Goal: Information Seeking & Learning: Learn about a topic

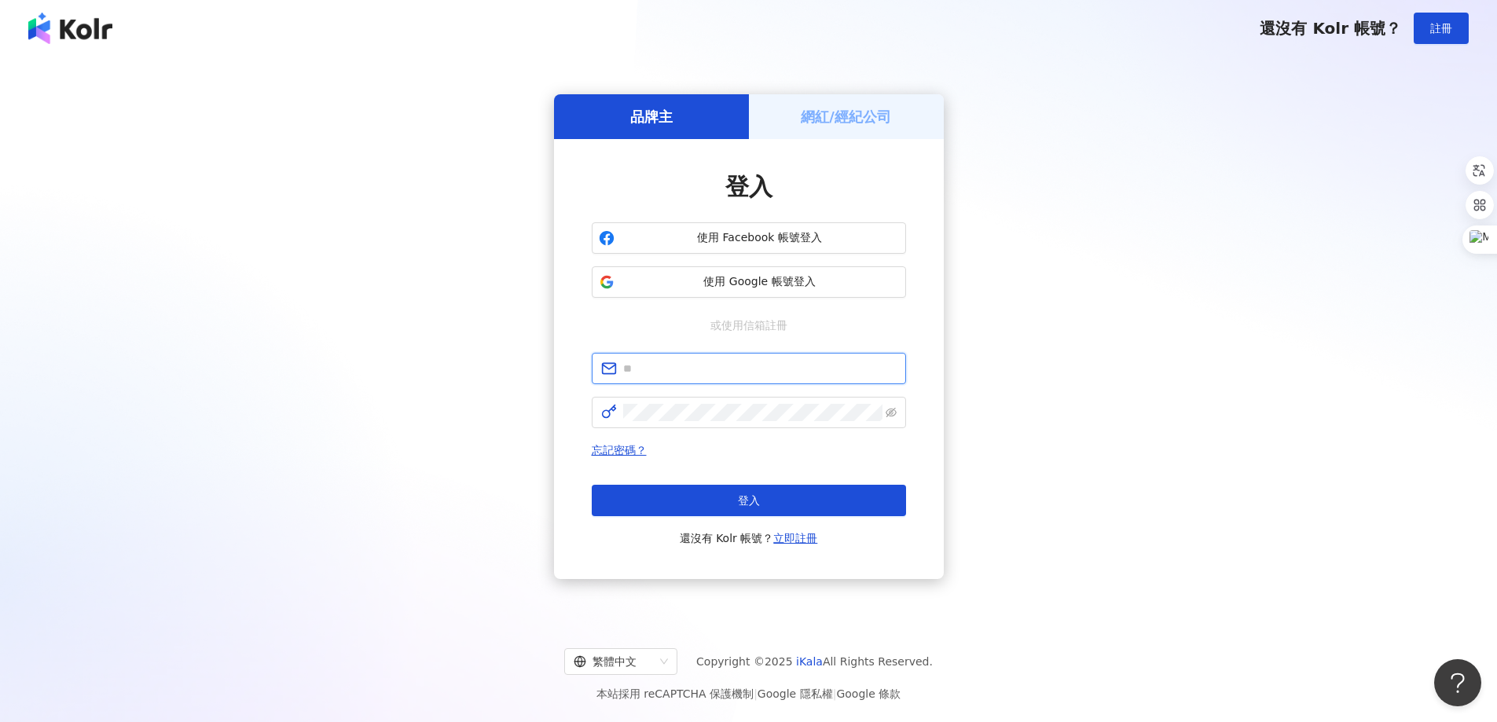
click at [757, 375] on input "text" at bounding box center [759, 368] width 273 height 17
type input "**********"
click button "登入" at bounding box center [749, 500] width 314 height 31
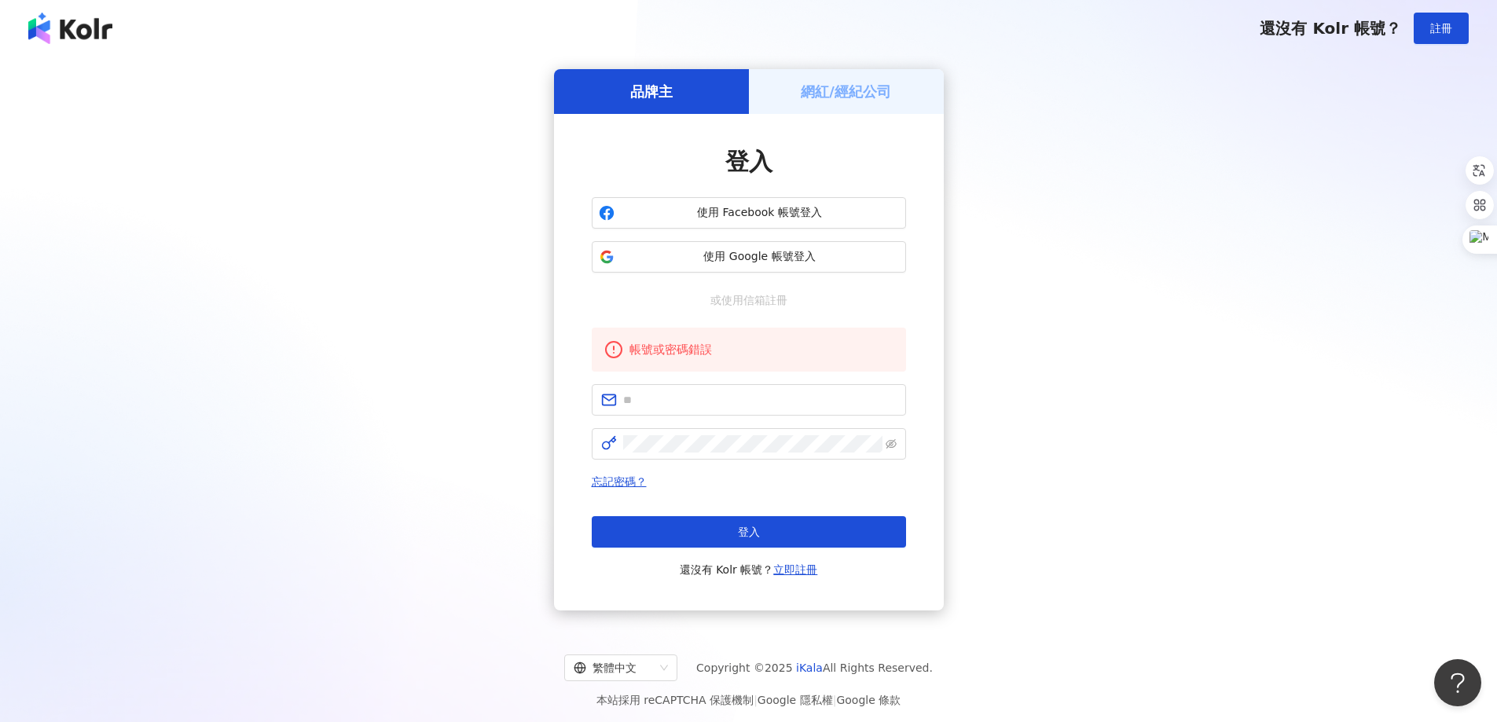
click at [749, 416] on form at bounding box center [749, 421] width 314 height 75
click at [749, 413] on span at bounding box center [749, 399] width 314 height 31
click at [754, 406] on input "text" at bounding box center [759, 399] width 273 height 17
type input "**********"
click button "登入" at bounding box center [749, 531] width 314 height 31
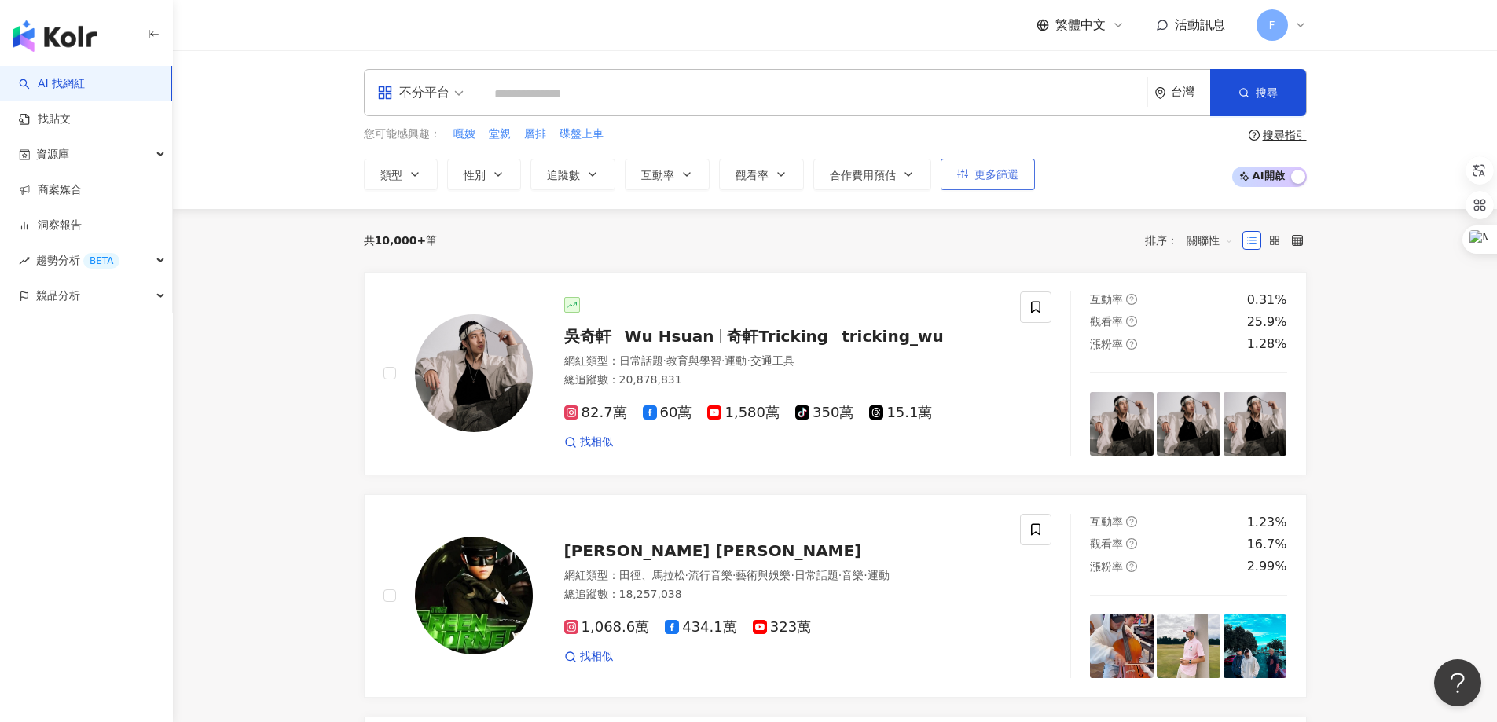
click at [958, 182] on button "更多篩選" at bounding box center [987, 174] width 94 height 31
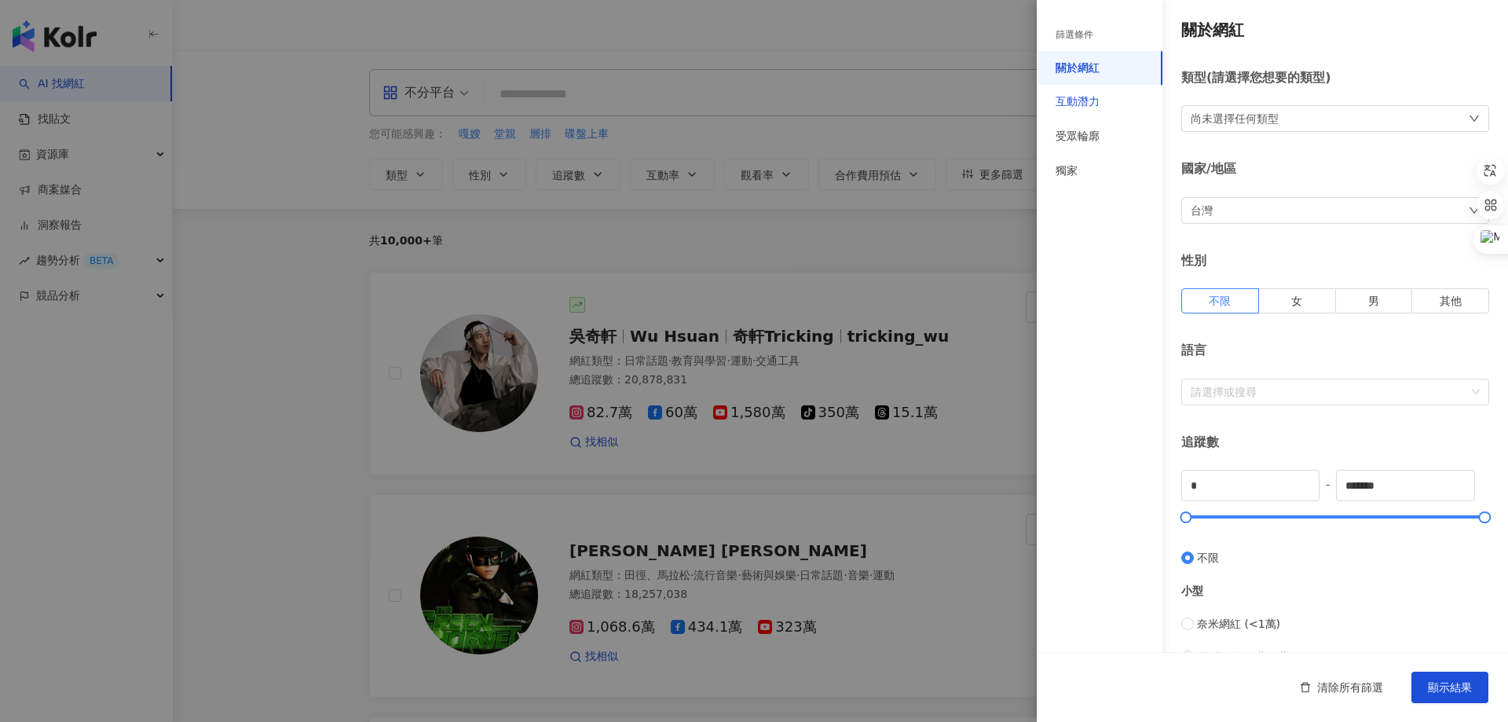
click at [1087, 105] on div "互動潛力" at bounding box center [1078, 102] width 44 height 16
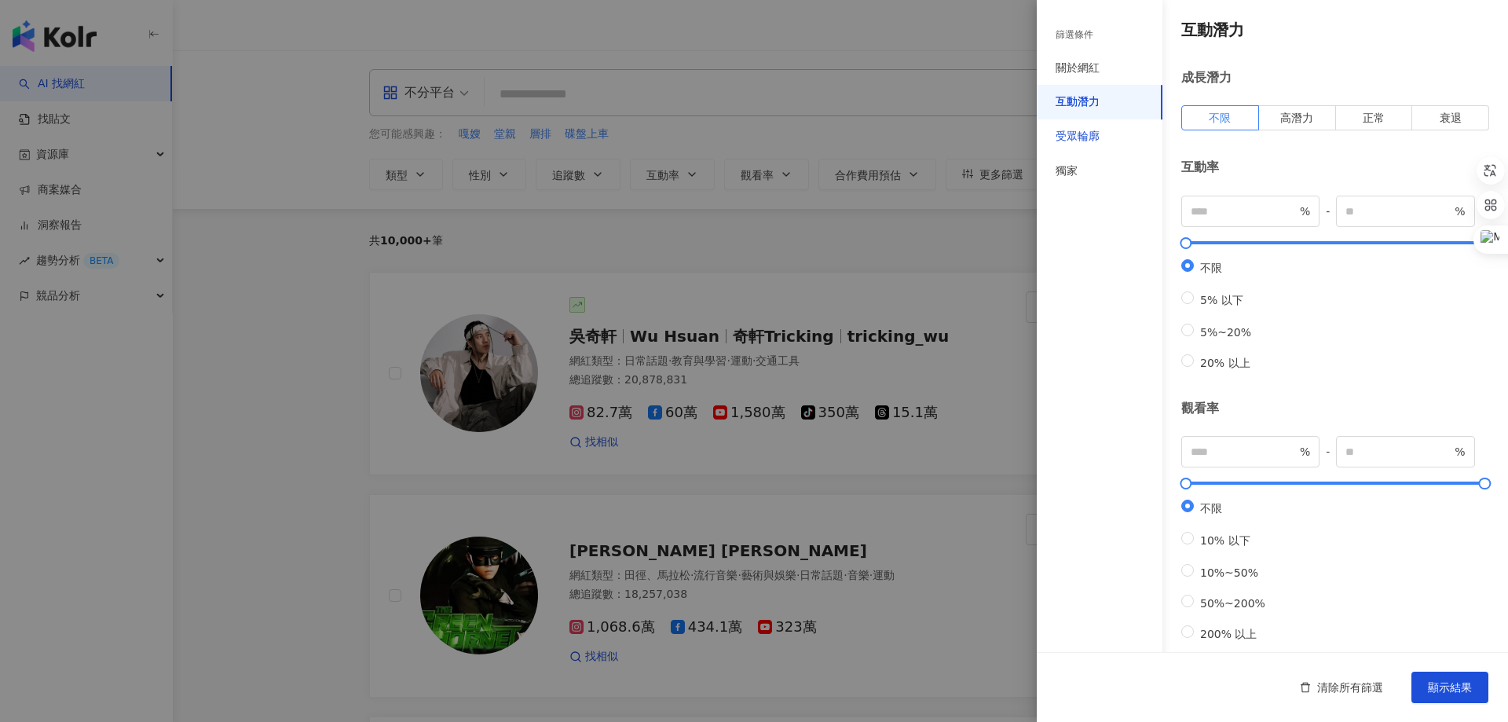
click at [1086, 129] on div "受眾輪廓" at bounding box center [1078, 137] width 44 height 16
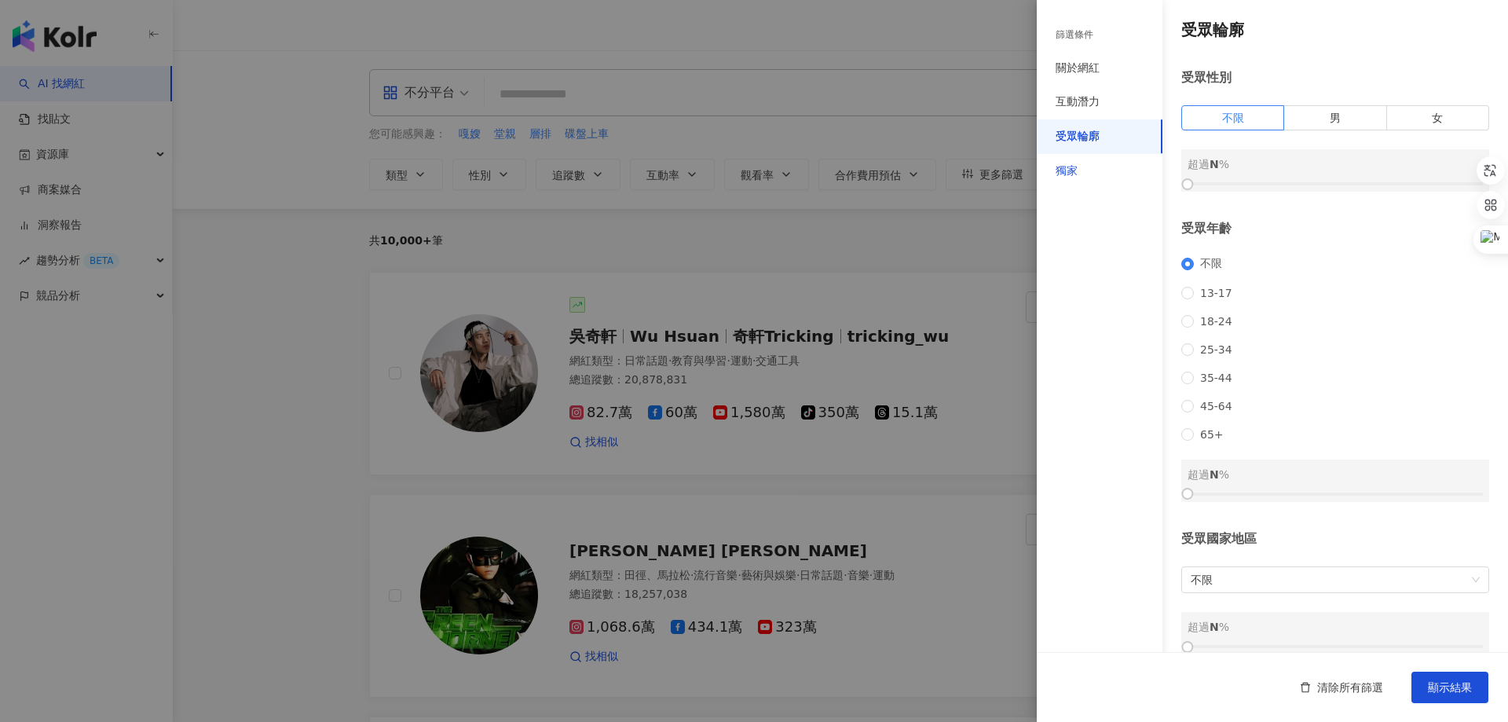
click at [1069, 173] on div "獨家" at bounding box center [1067, 171] width 22 height 16
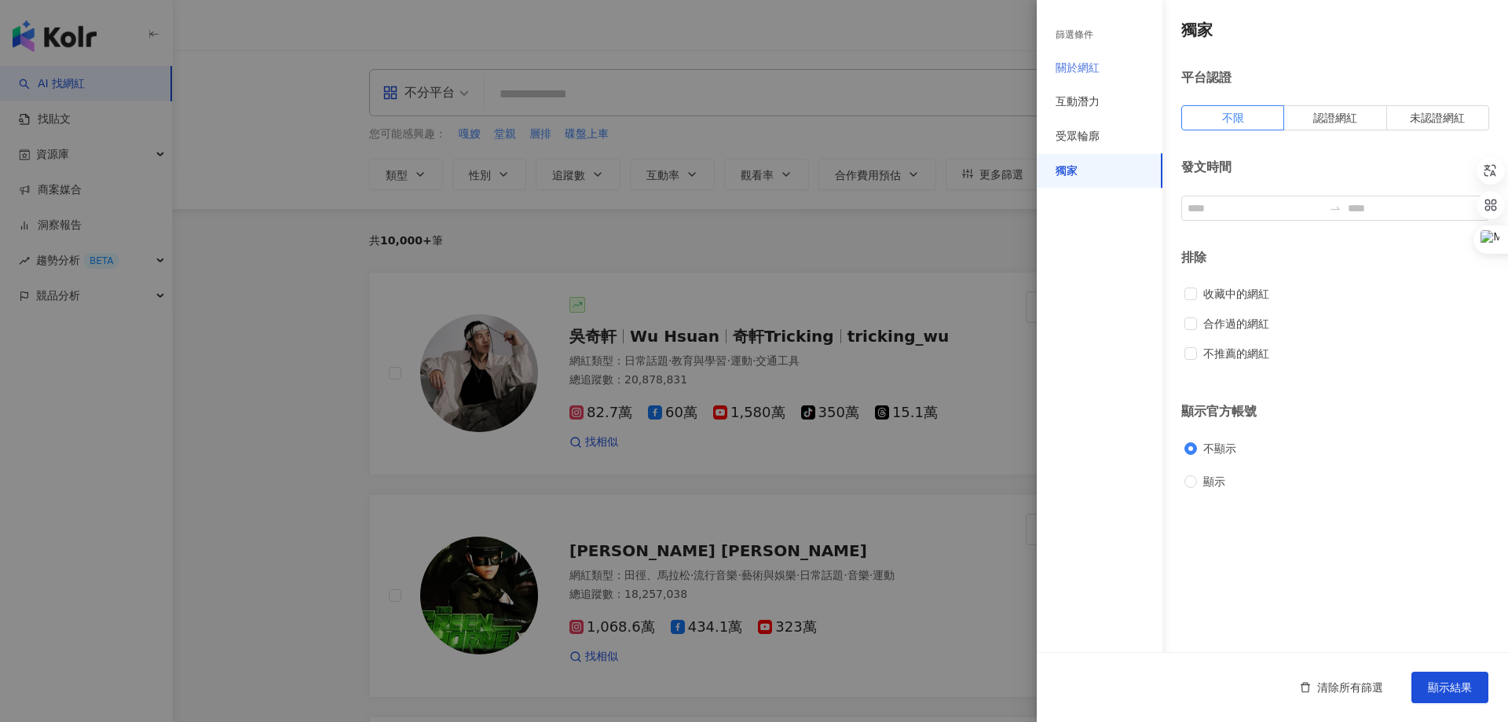
click at [1084, 59] on div "關於網紅" at bounding box center [1100, 68] width 126 height 35
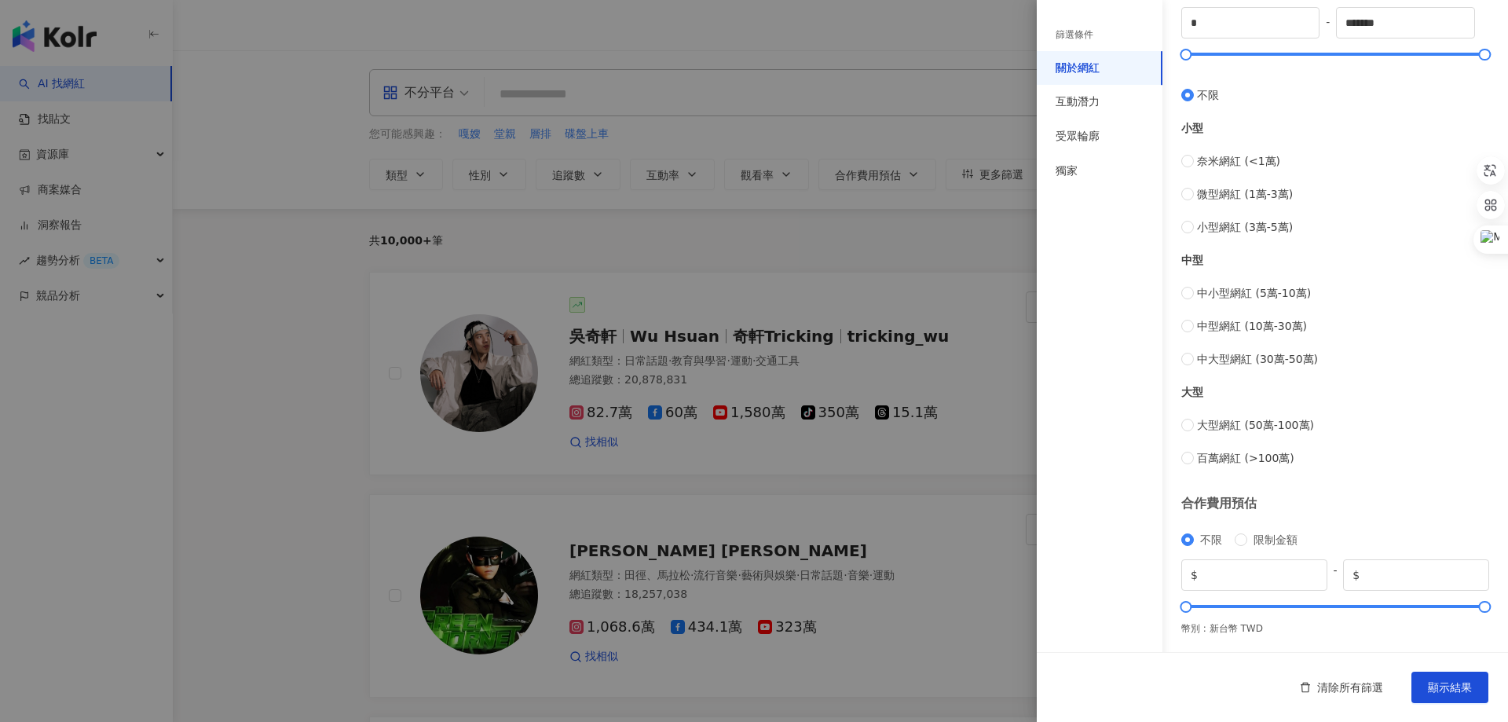
scroll to position [464, 0]
click at [1091, 104] on div "互動潛力" at bounding box center [1078, 102] width 44 height 16
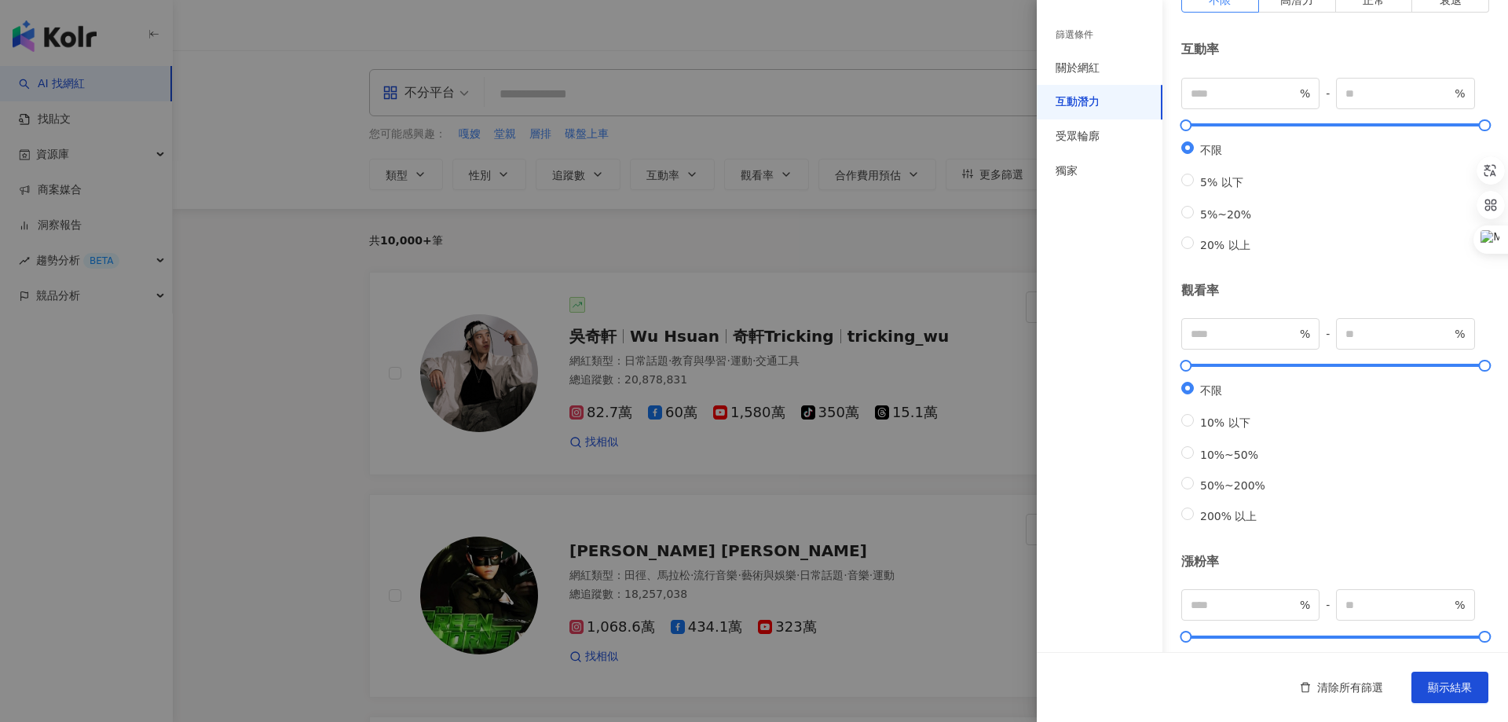
scroll to position [0, 0]
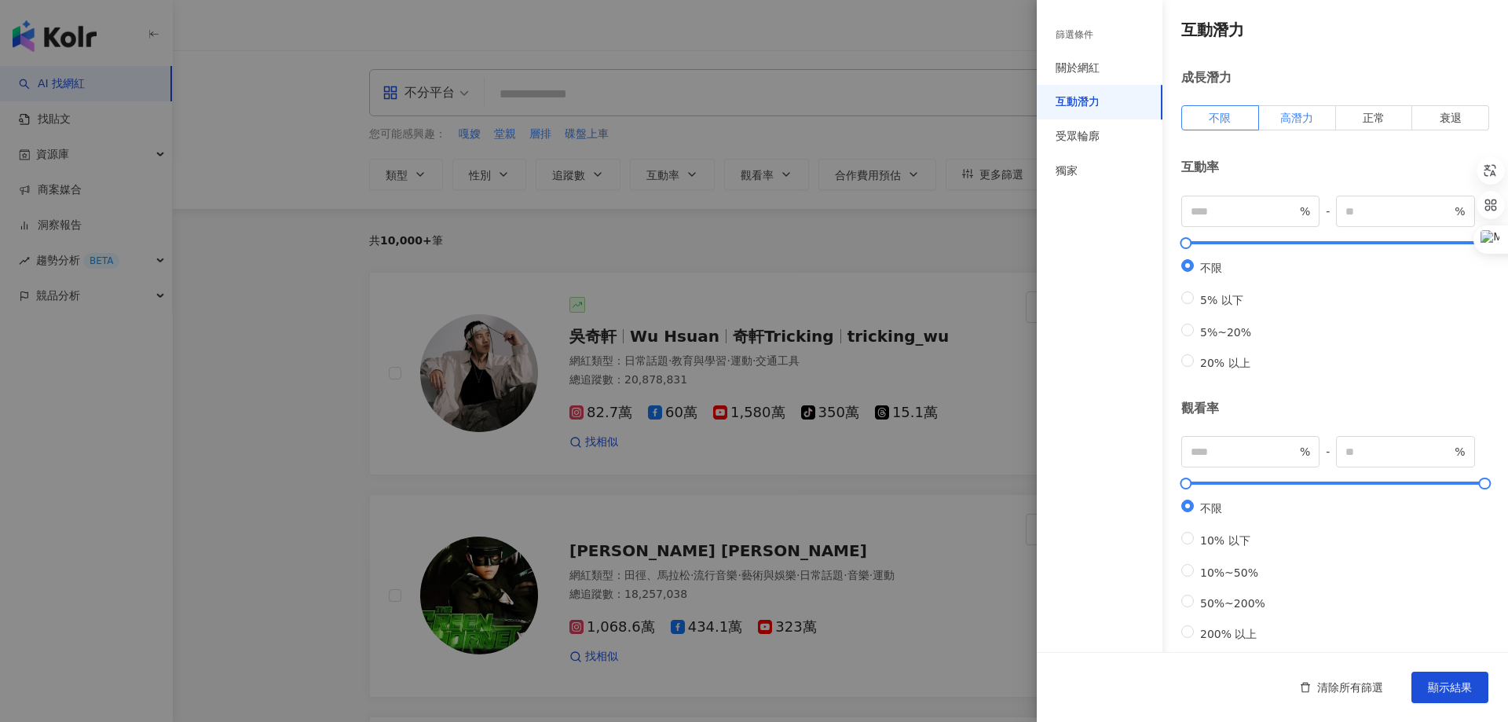
click at [1273, 115] on label "高潛力" at bounding box center [1297, 117] width 77 height 25
click at [1386, 115] on label "正常" at bounding box center [1374, 117] width 77 height 25
click at [1449, 116] on span "衰退" at bounding box center [1451, 118] width 22 height 13
click at [1088, 65] on div "關於網紅" at bounding box center [1078, 68] width 44 height 16
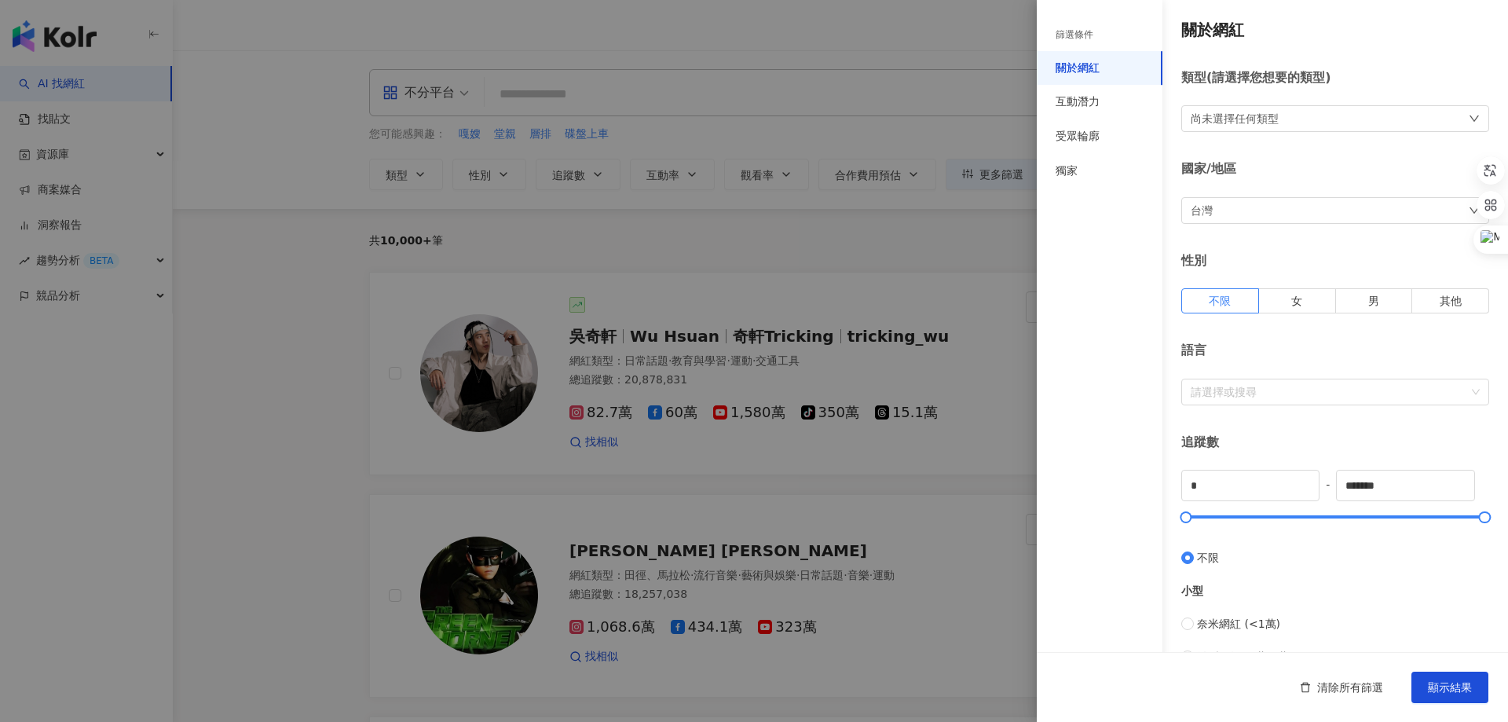
click at [1297, 122] on div "尚未選擇任何類型" at bounding box center [1336, 118] width 308 height 27
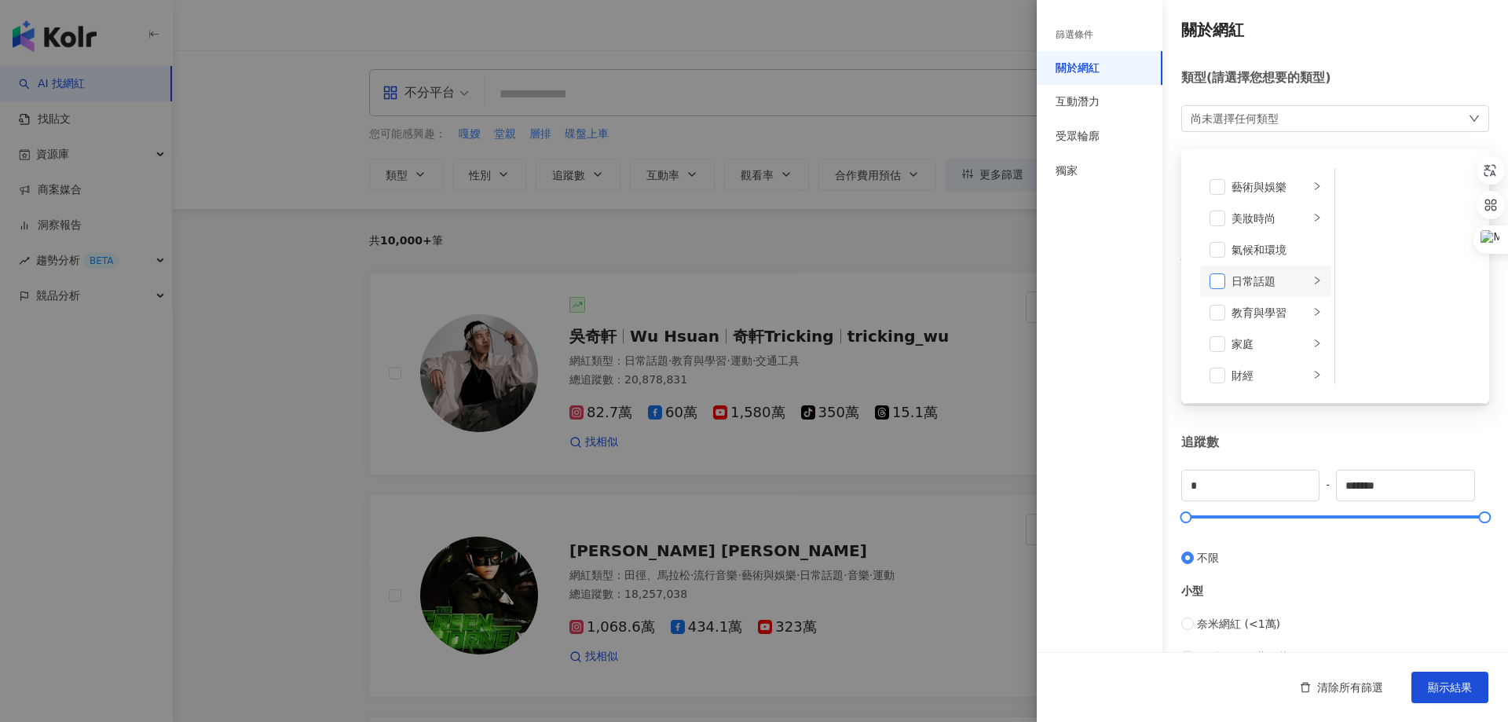
click at [1223, 280] on span at bounding box center [1218, 281] width 16 height 16
click at [1221, 296] on span at bounding box center [1218, 299] width 16 height 16
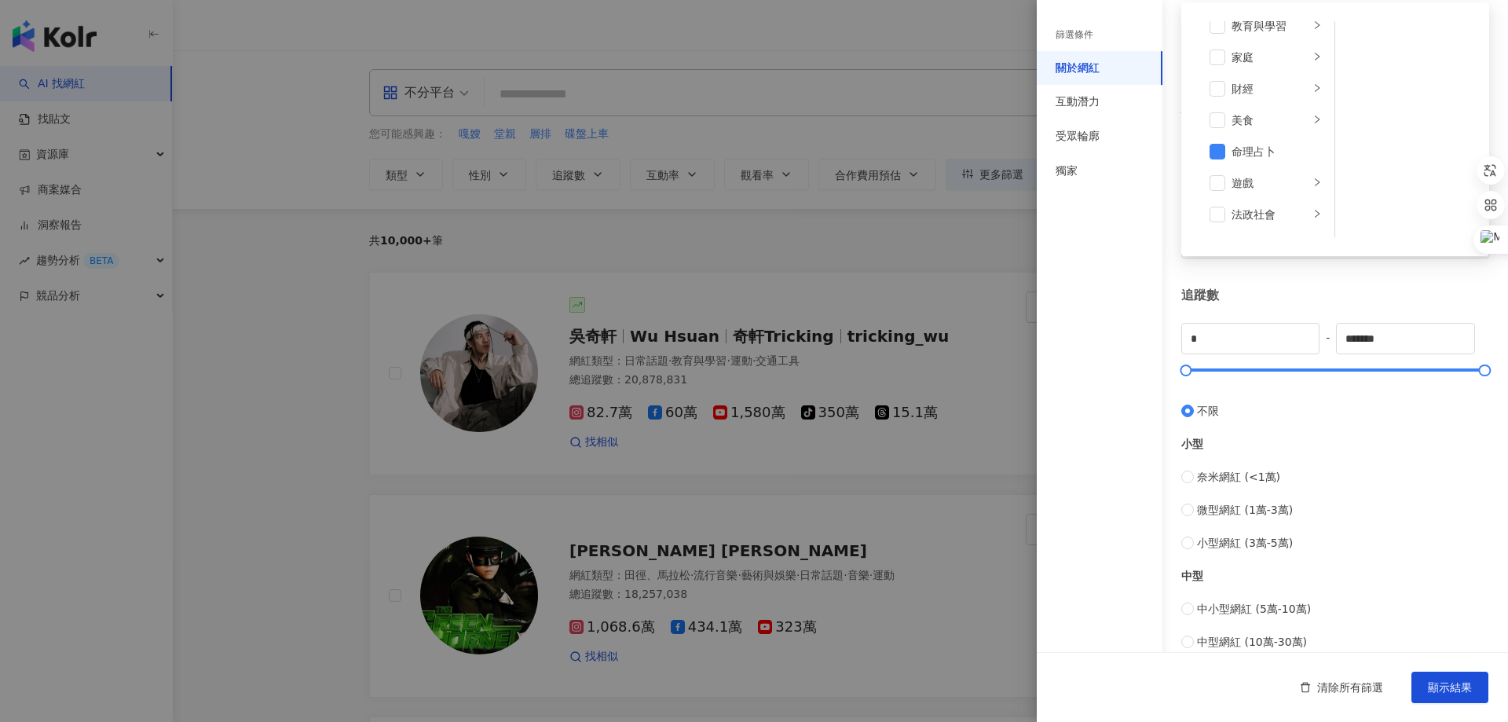
scroll to position [229, 0]
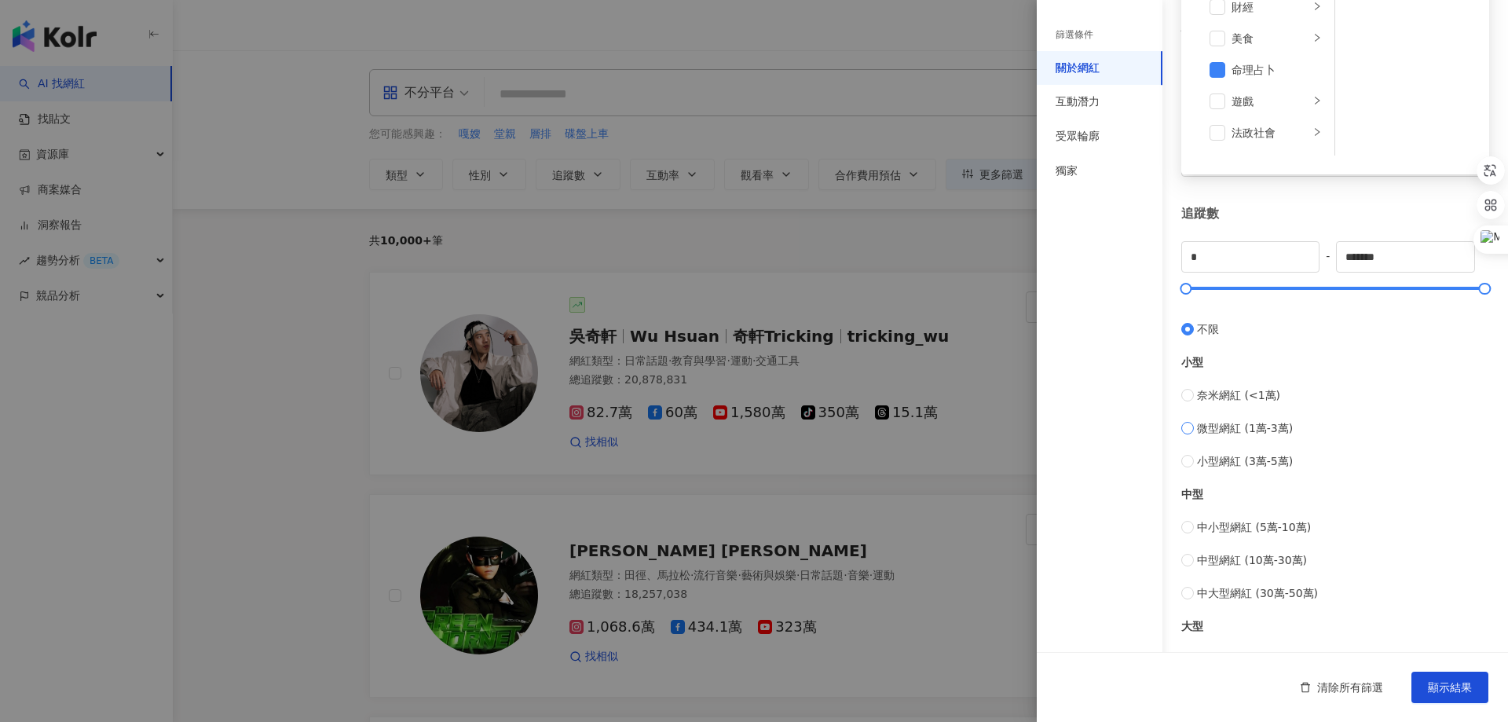
type input "*****"
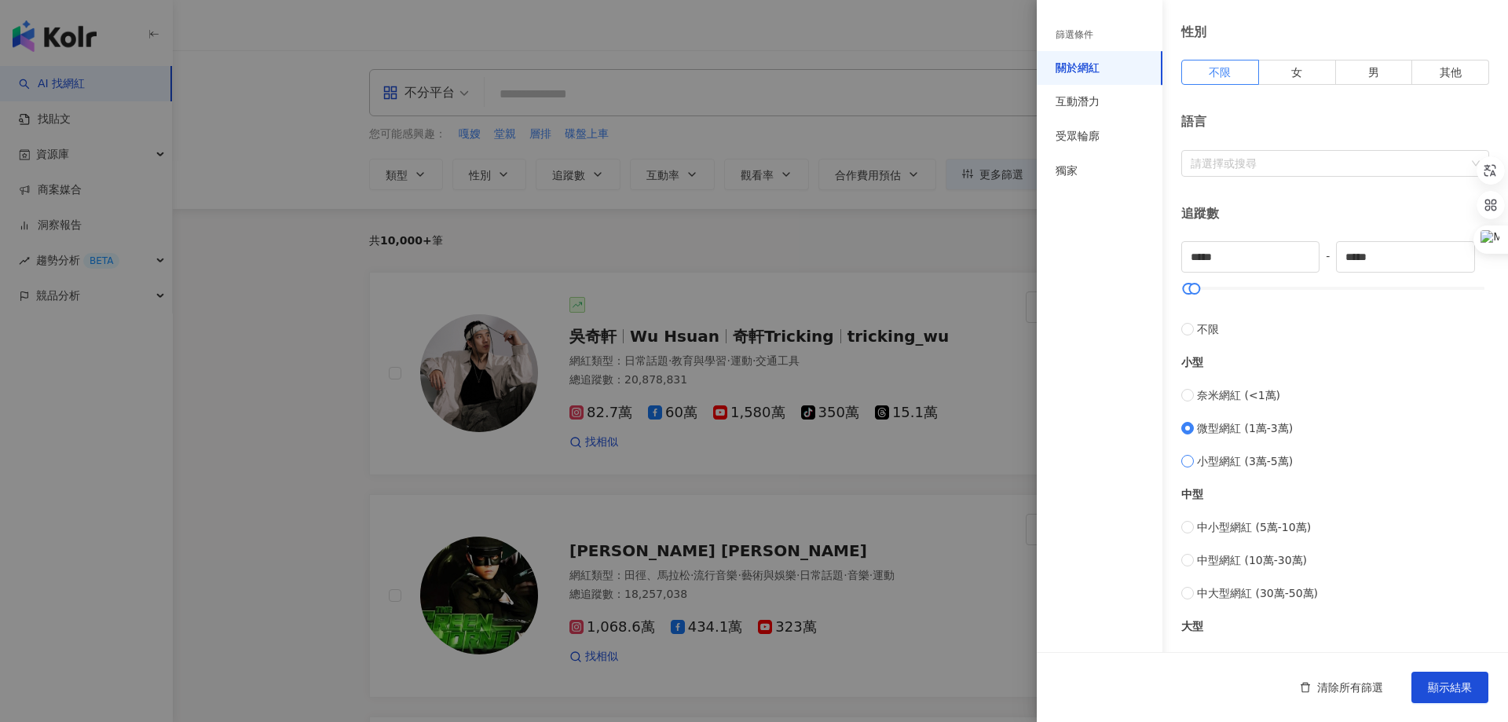
type input "*****"
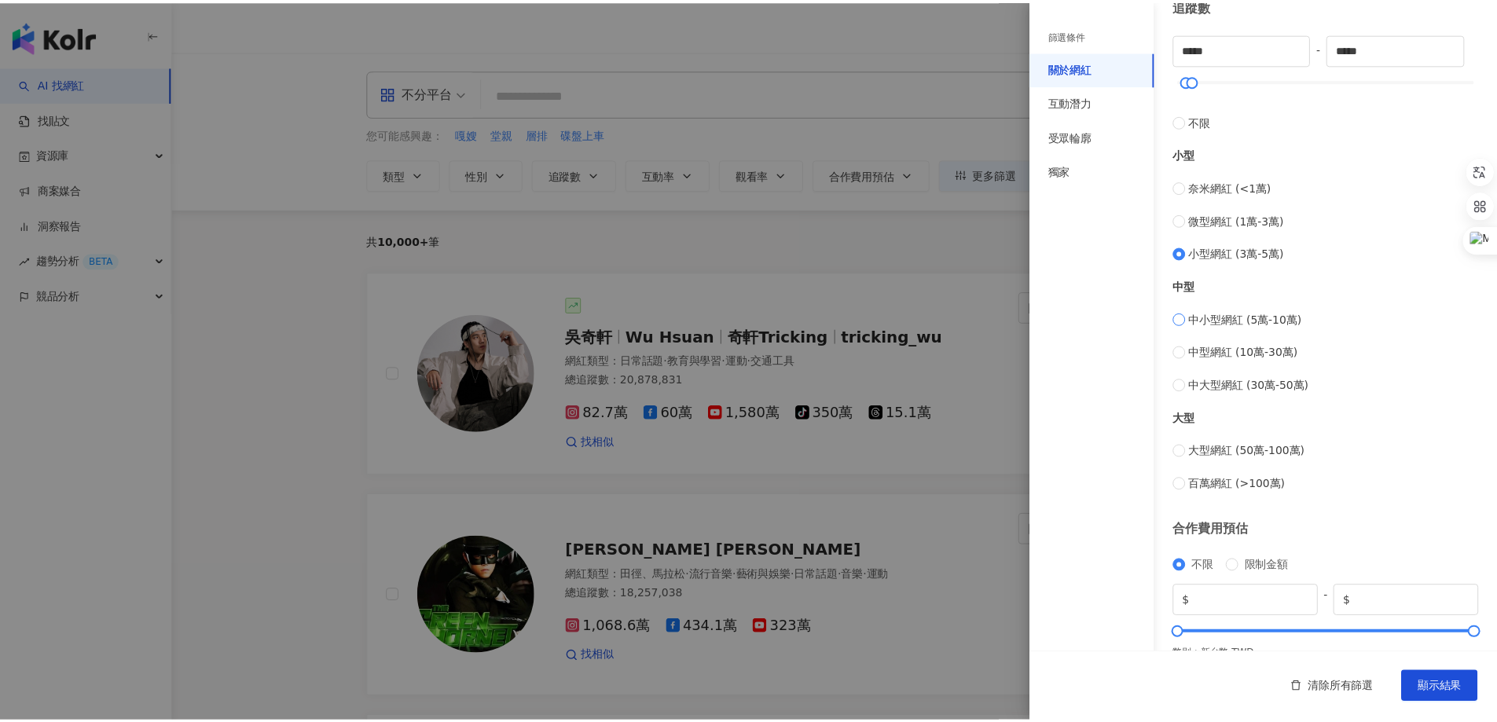
scroll to position [465, 0]
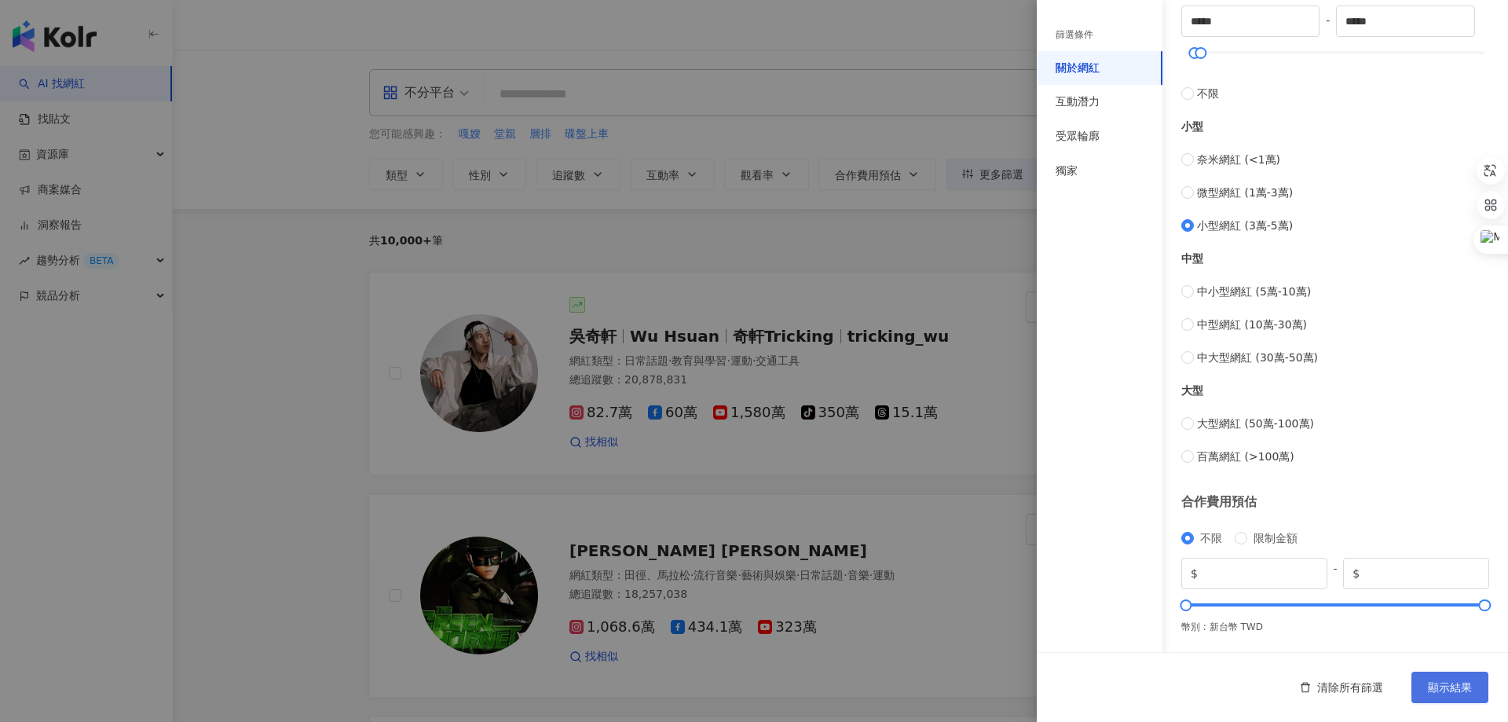
click at [1451, 689] on span "顯示結果" at bounding box center [1450, 687] width 44 height 13
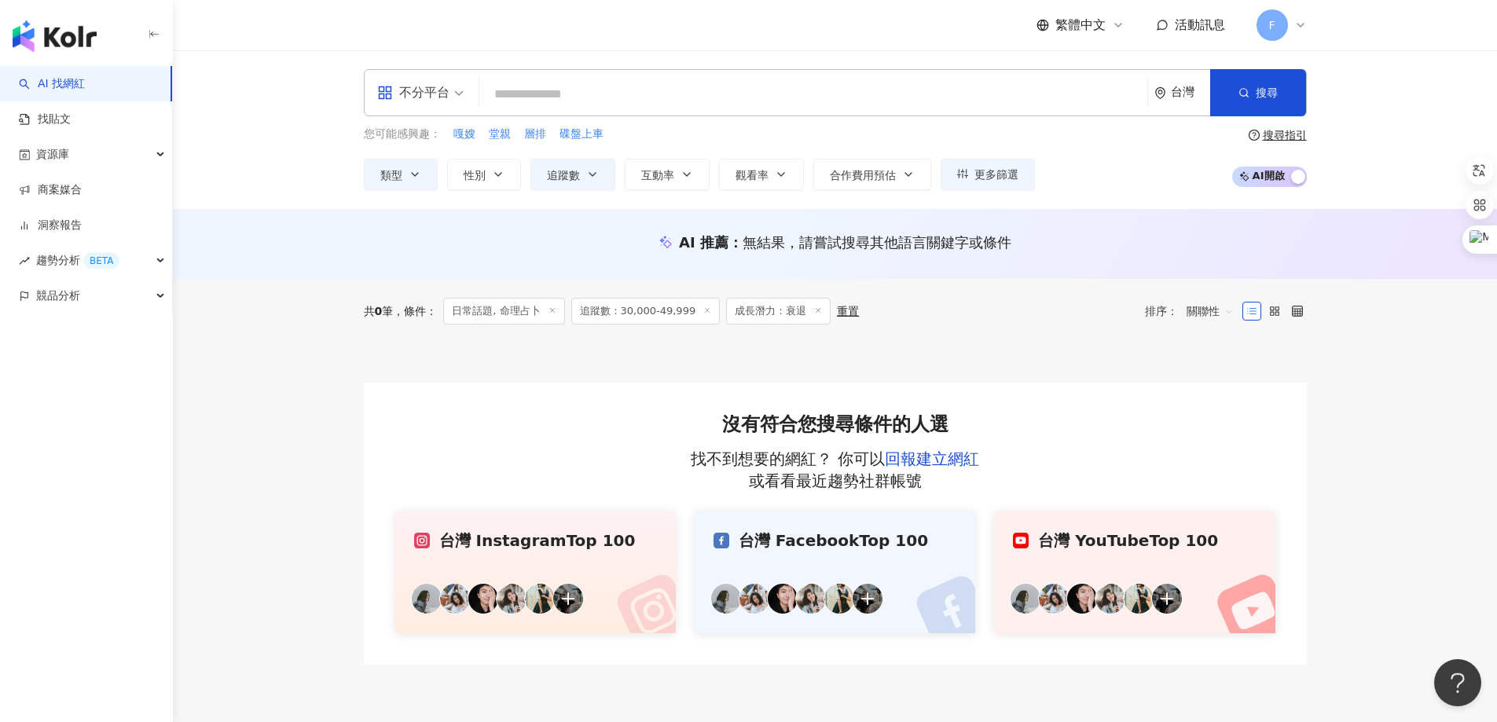
click at [659, 311] on span "追蹤數：30,000-49,999" at bounding box center [645, 311] width 149 height 27
click at [703, 310] on icon at bounding box center [707, 310] width 8 height 8
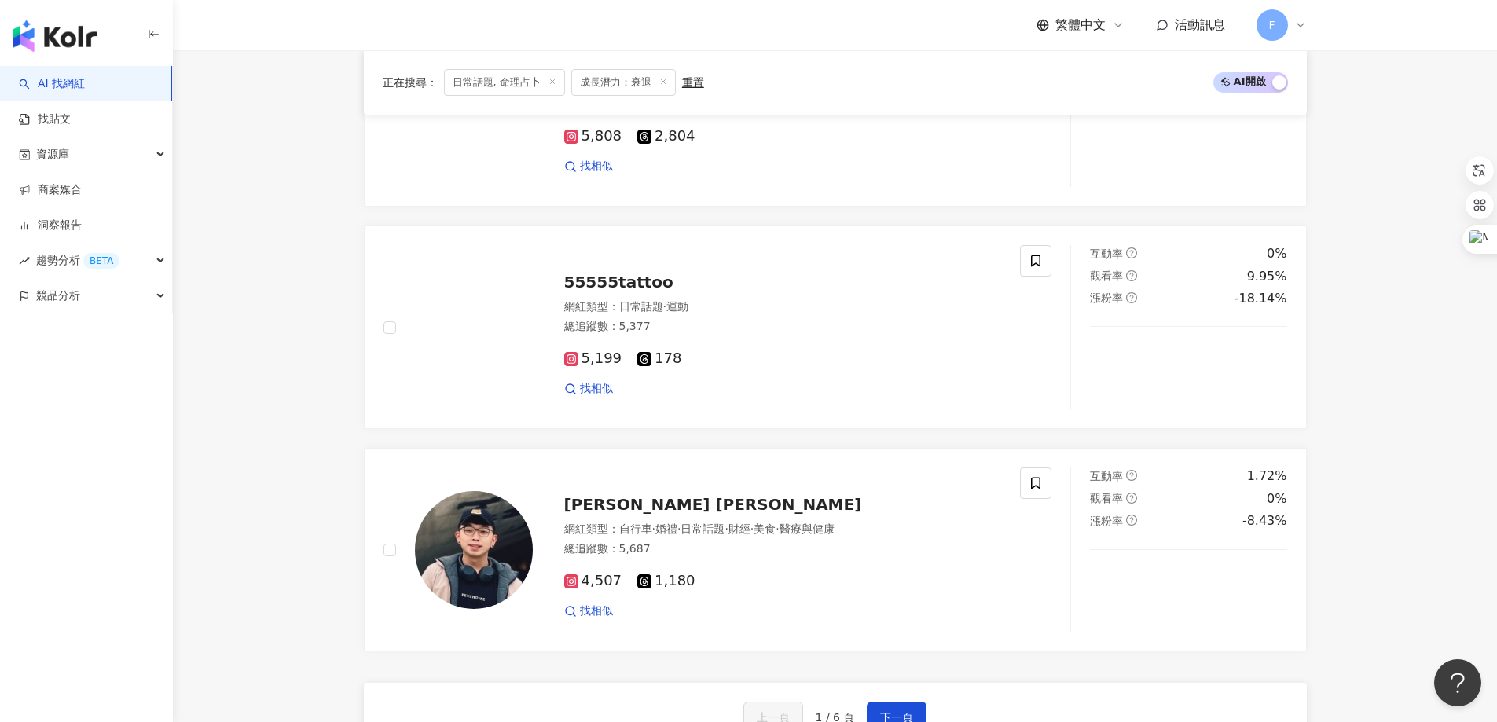
scroll to position [2592, 0]
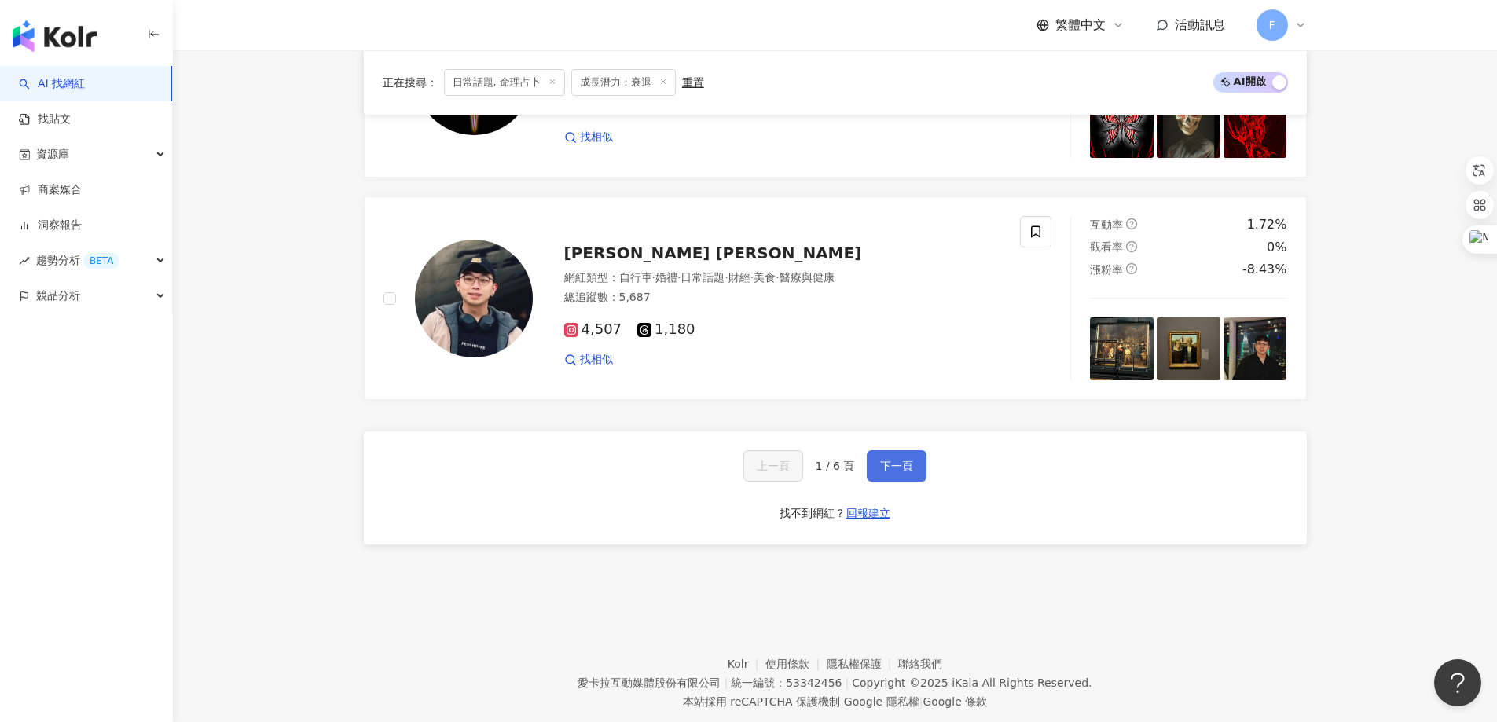
click at [893, 463] on span "下一頁" at bounding box center [896, 466] width 33 height 13
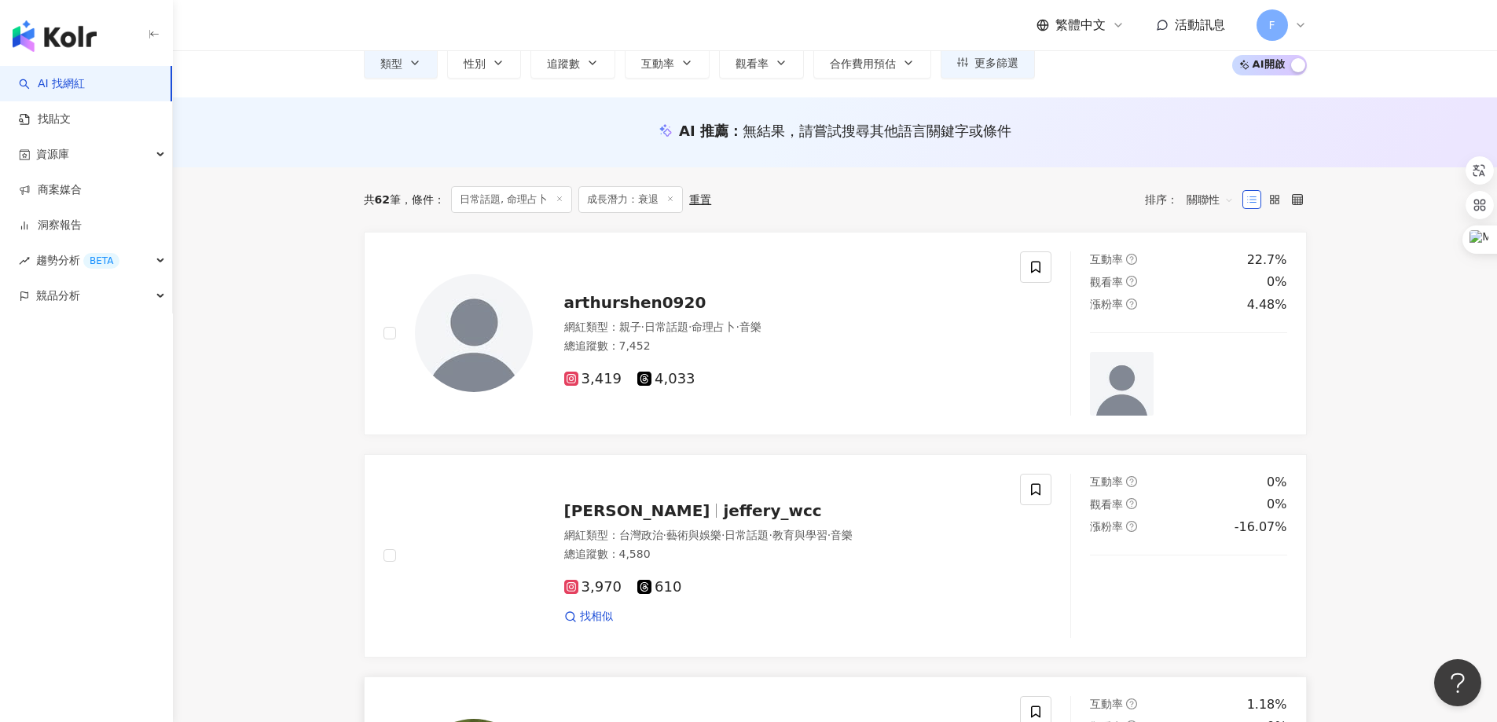
scroll to position [0, 0]
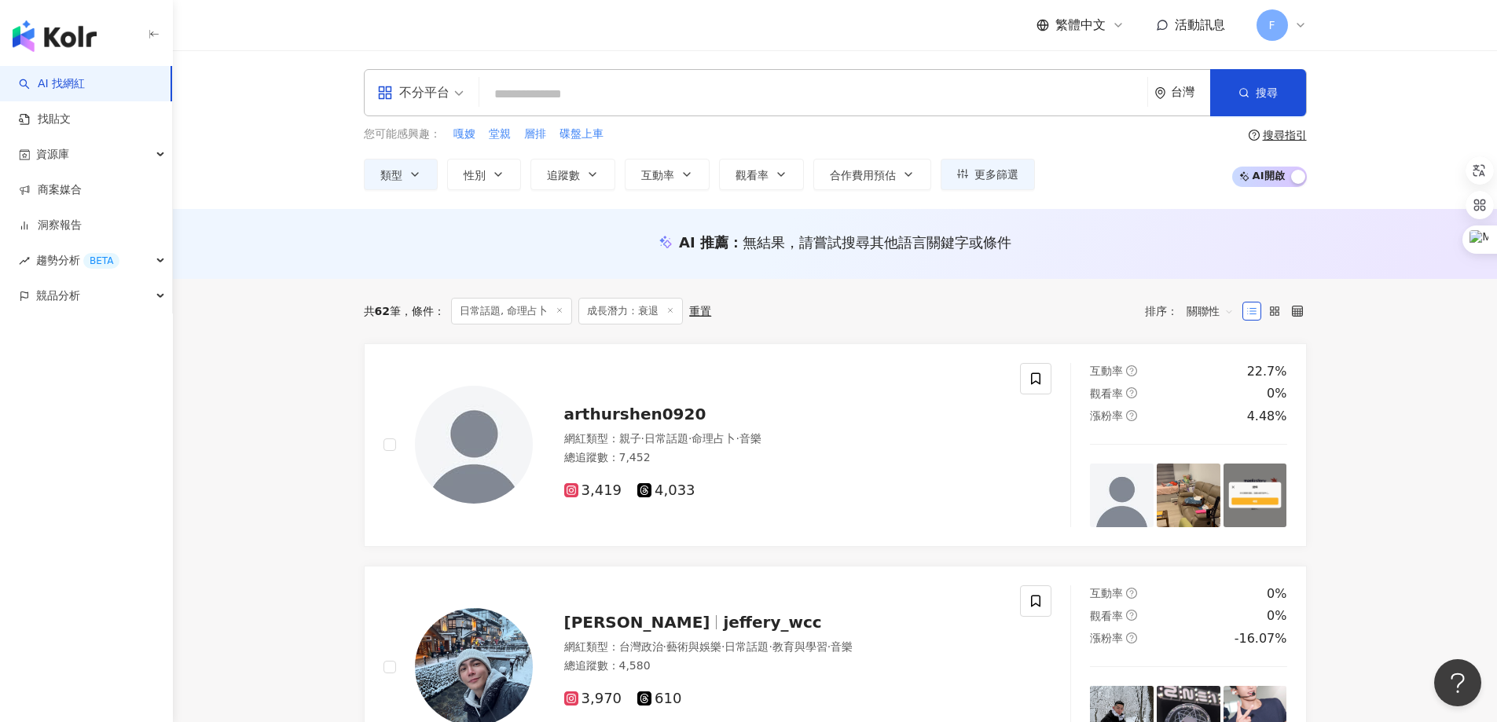
click at [671, 312] on icon at bounding box center [670, 310] width 8 height 8
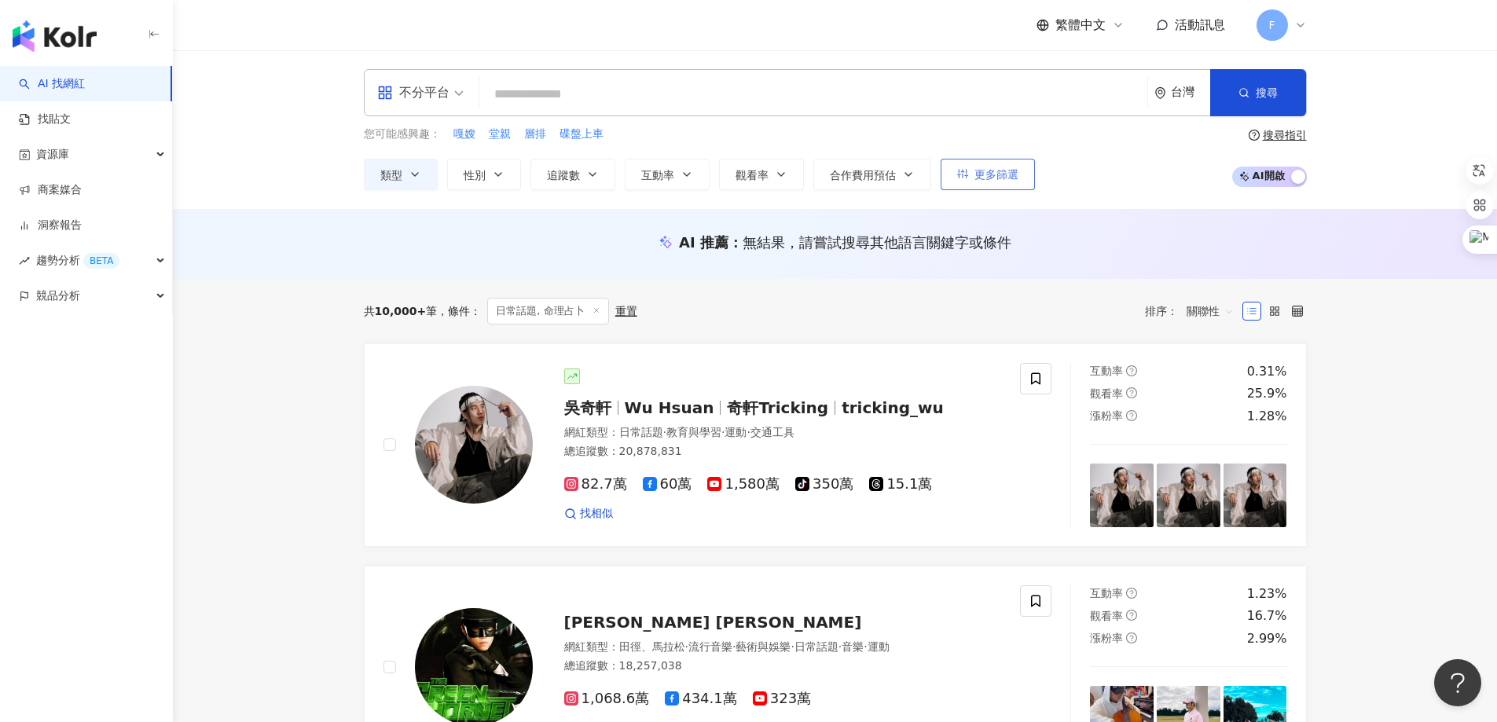
click at [1006, 174] on span "更多篩選" at bounding box center [996, 174] width 44 height 13
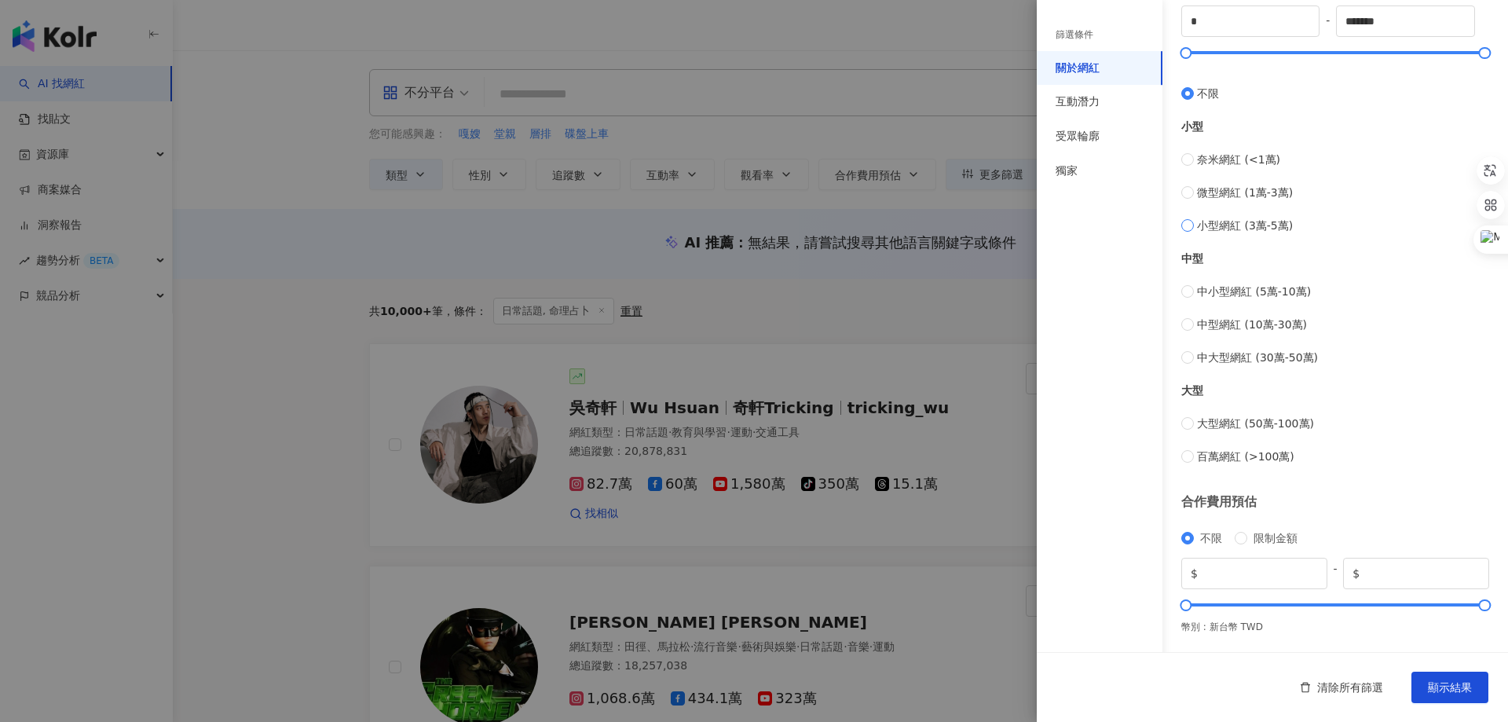
type input "*****"
click at [1447, 682] on span "顯示結果" at bounding box center [1450, 687] width 44 height 13
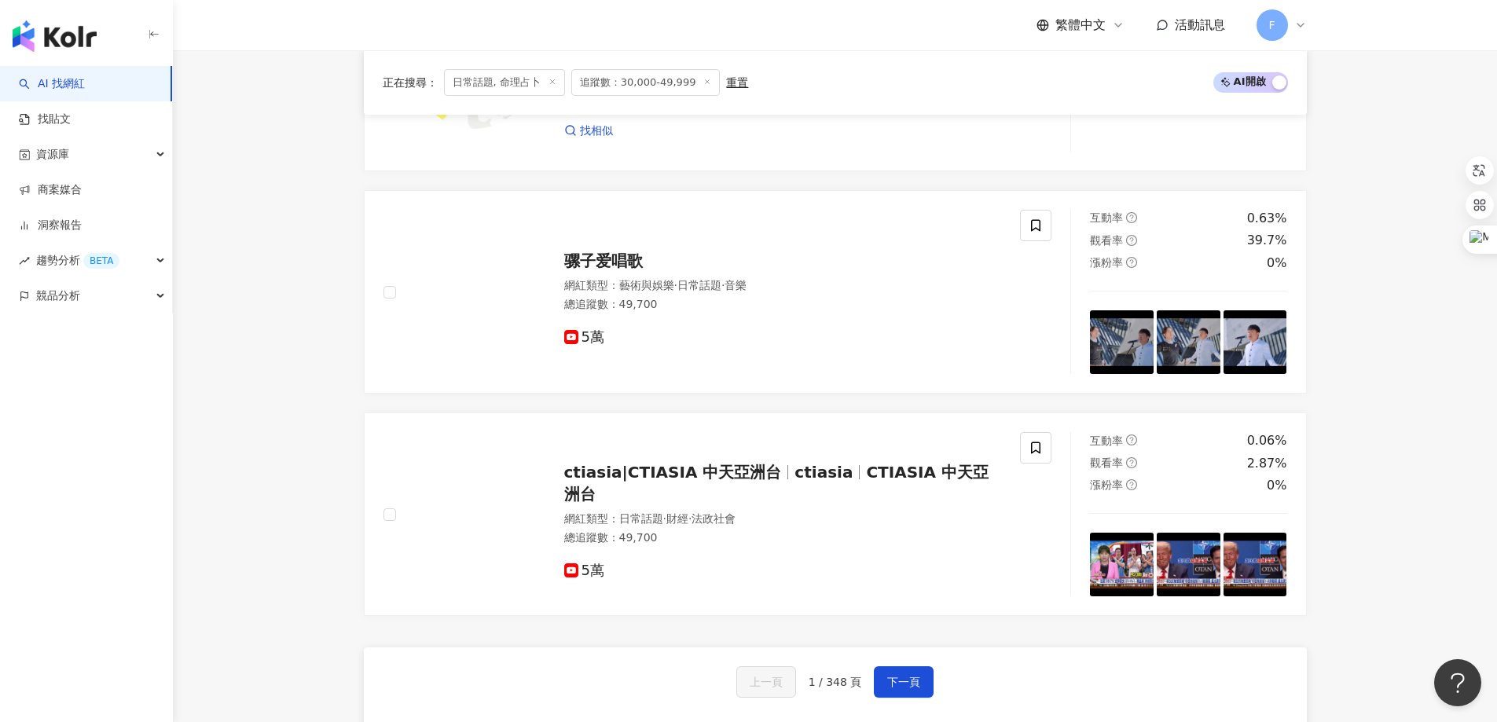
scroll to position [2907, 0]
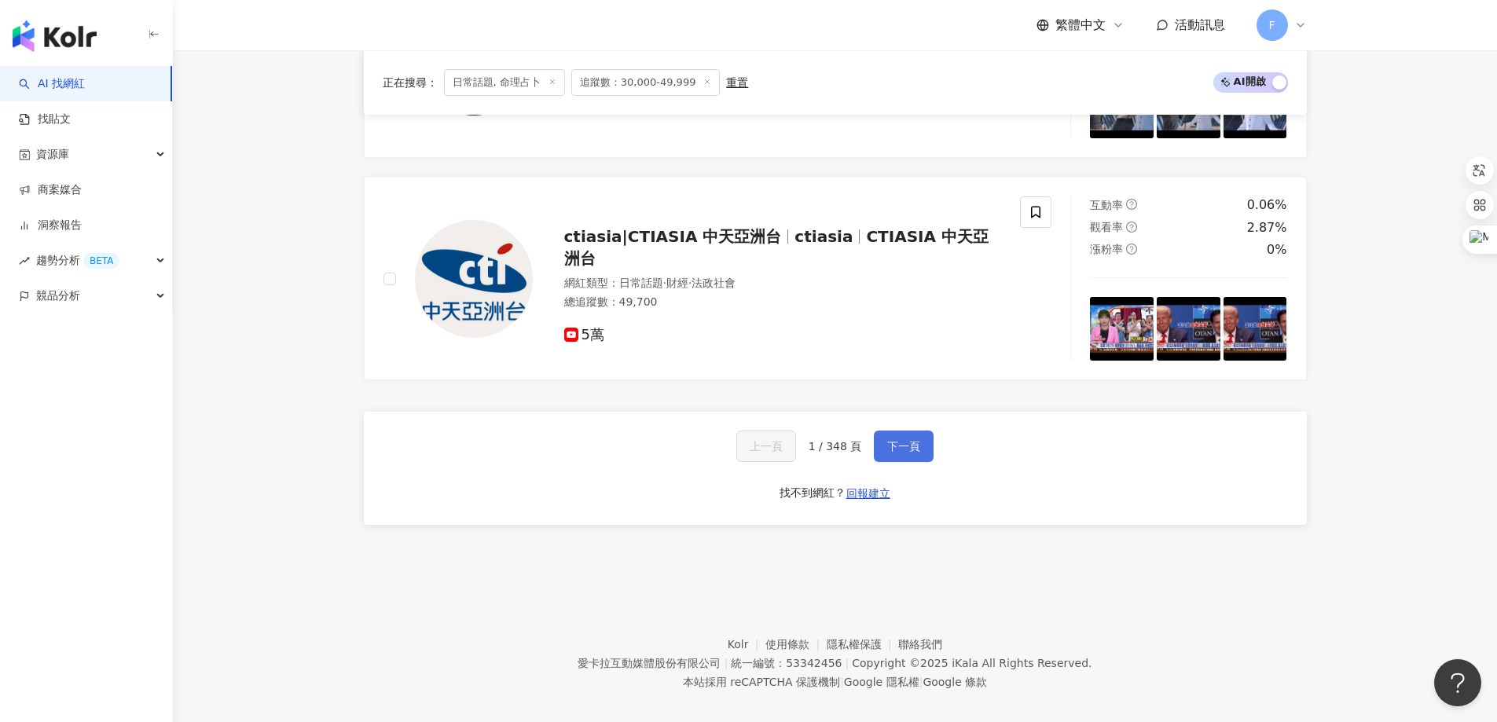
click at [903, 453] on span "下一頁" at bounding box center [903, 446] width 33 height 13
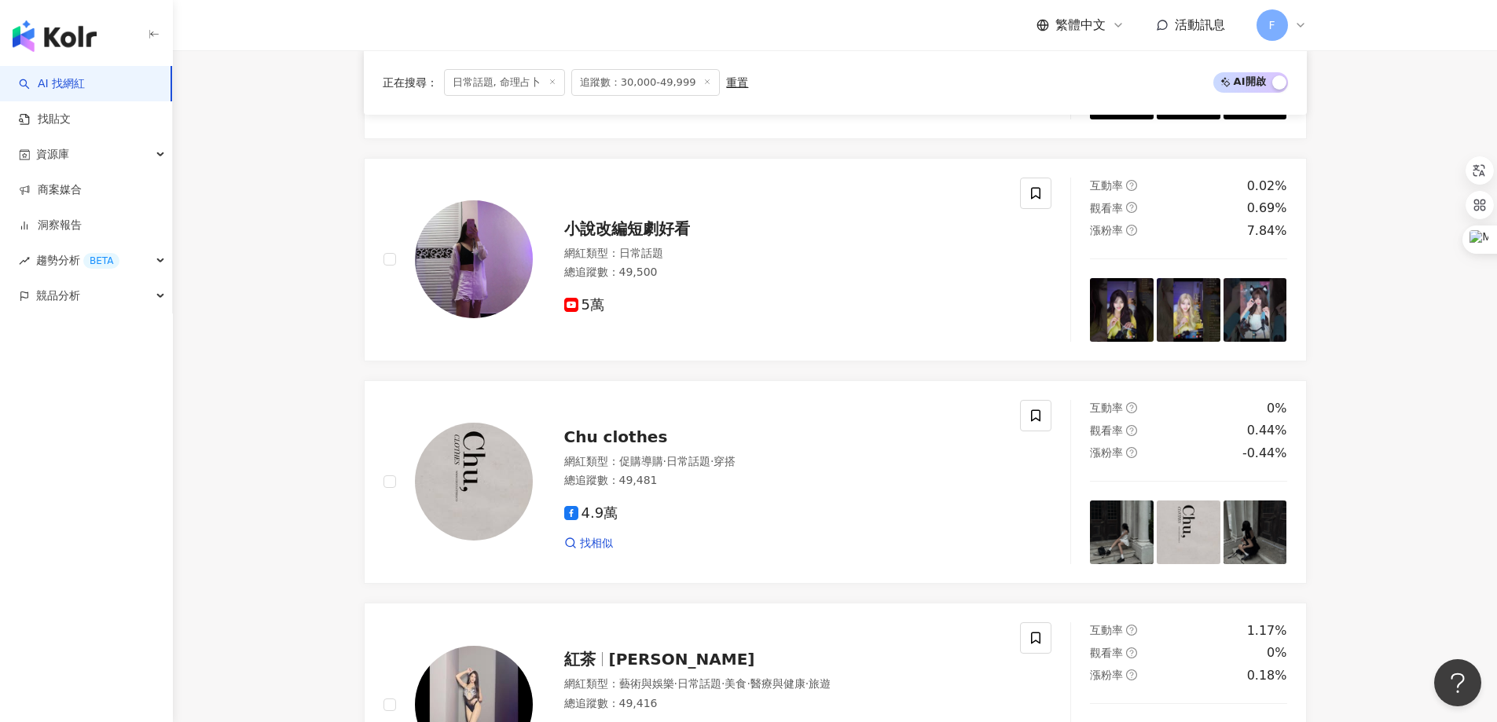
scroll to position [2713, 0]
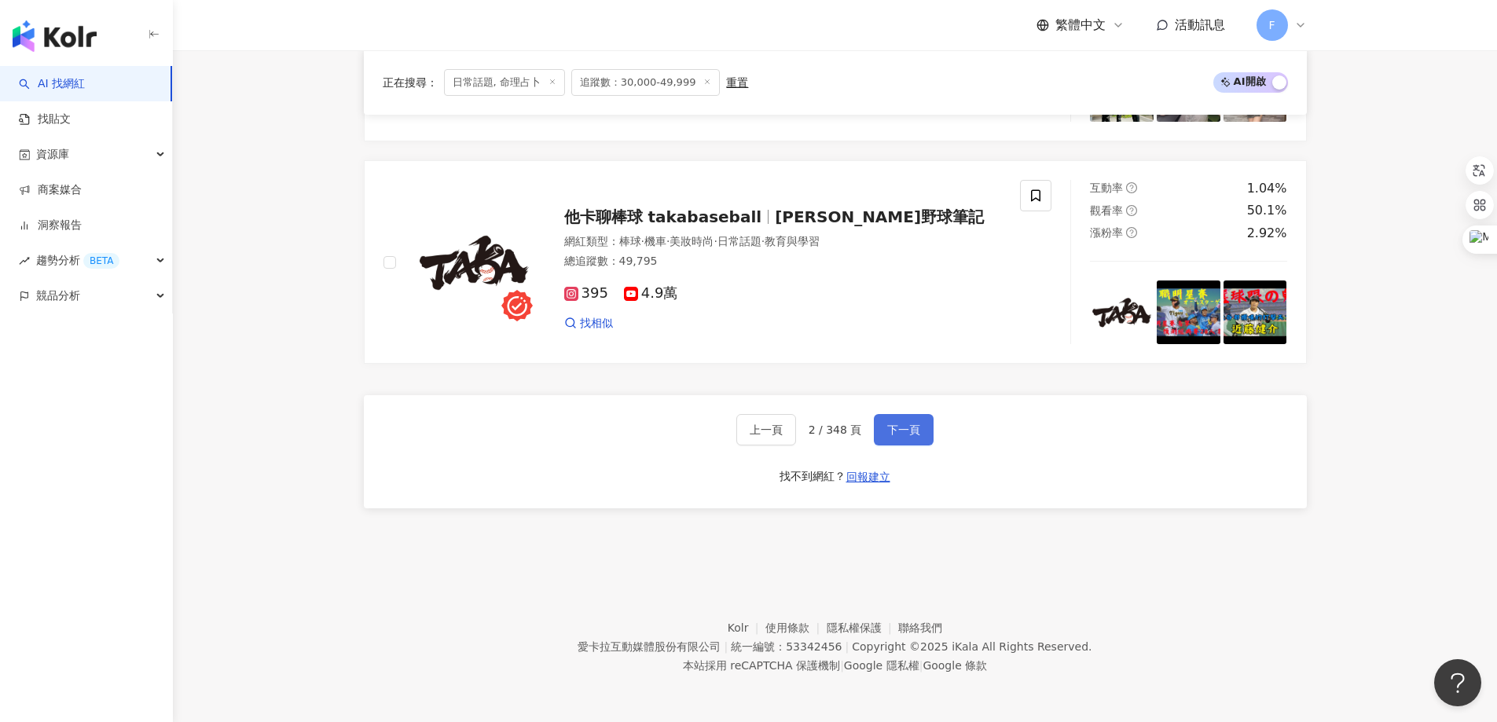
click at [905, 424] on span "下一頁" at bounding box center [903, 429] width 33 height 13
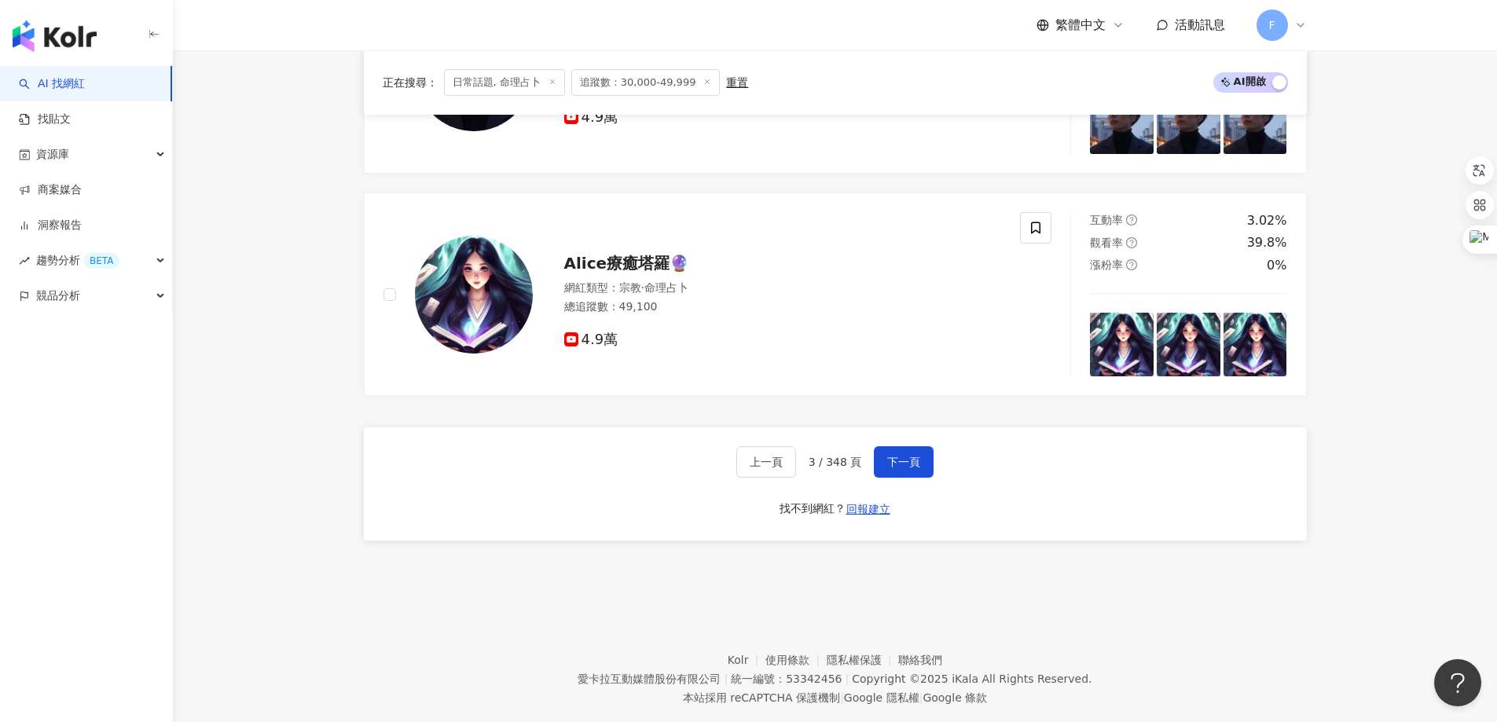
scroll to position [2684, 0]
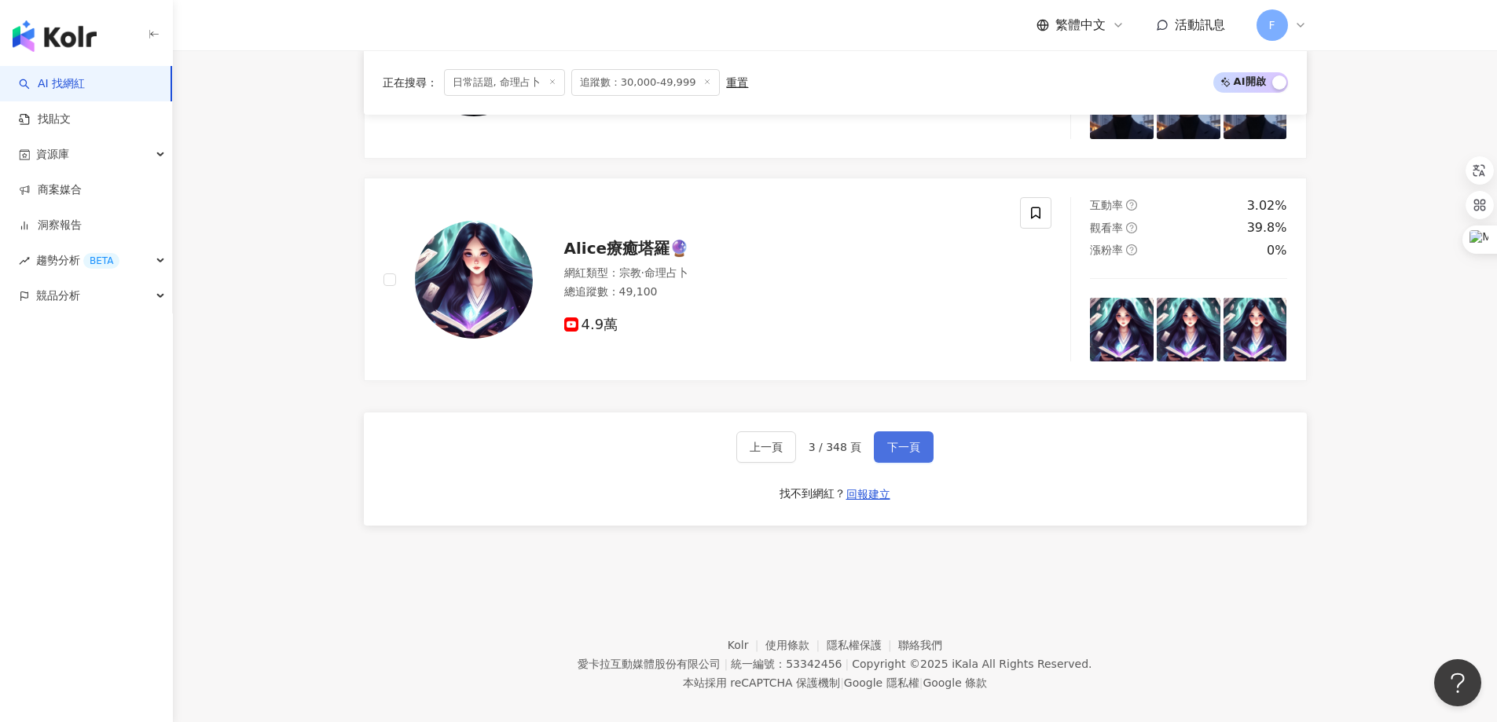
click at [896, 453] on span "下一頁" at bounding box center [903, 447] width 33 height 13
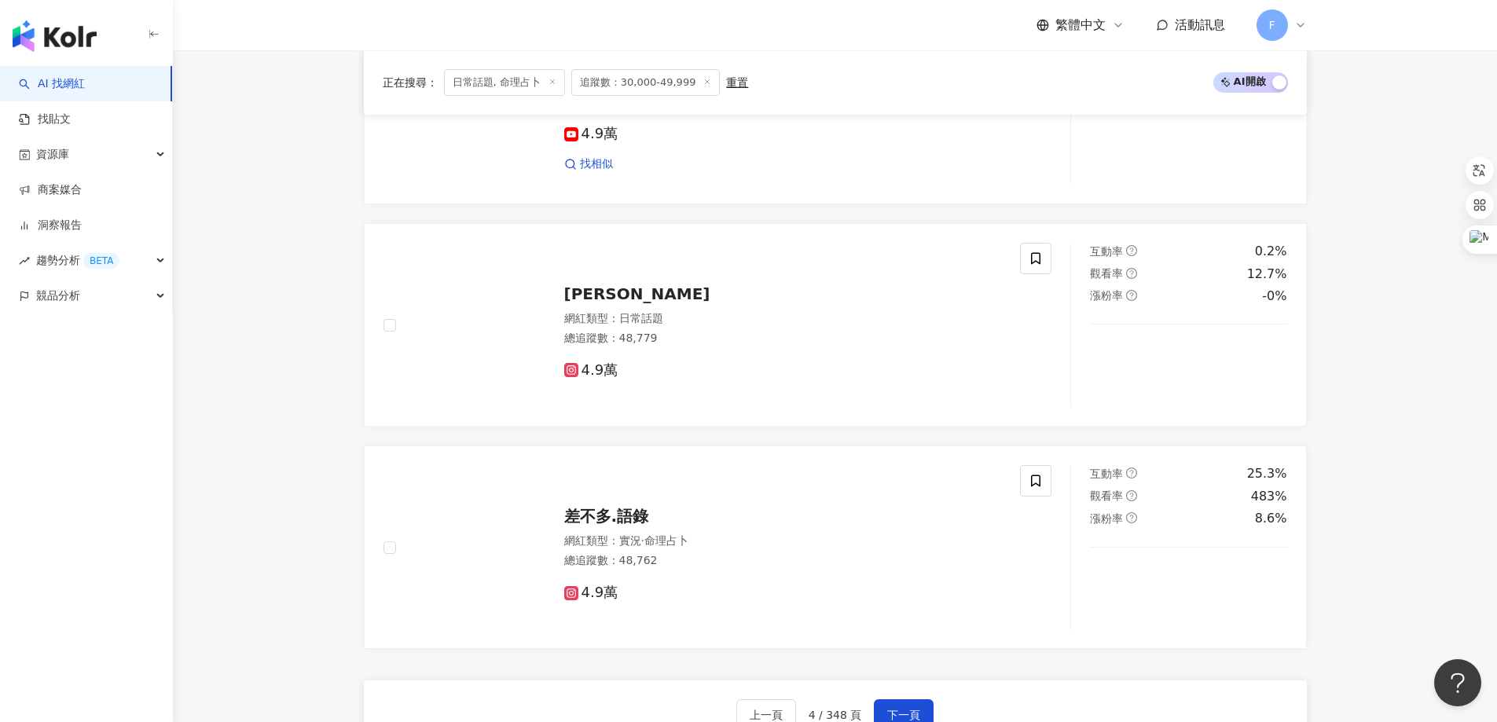
scroll to position [2873, 0]
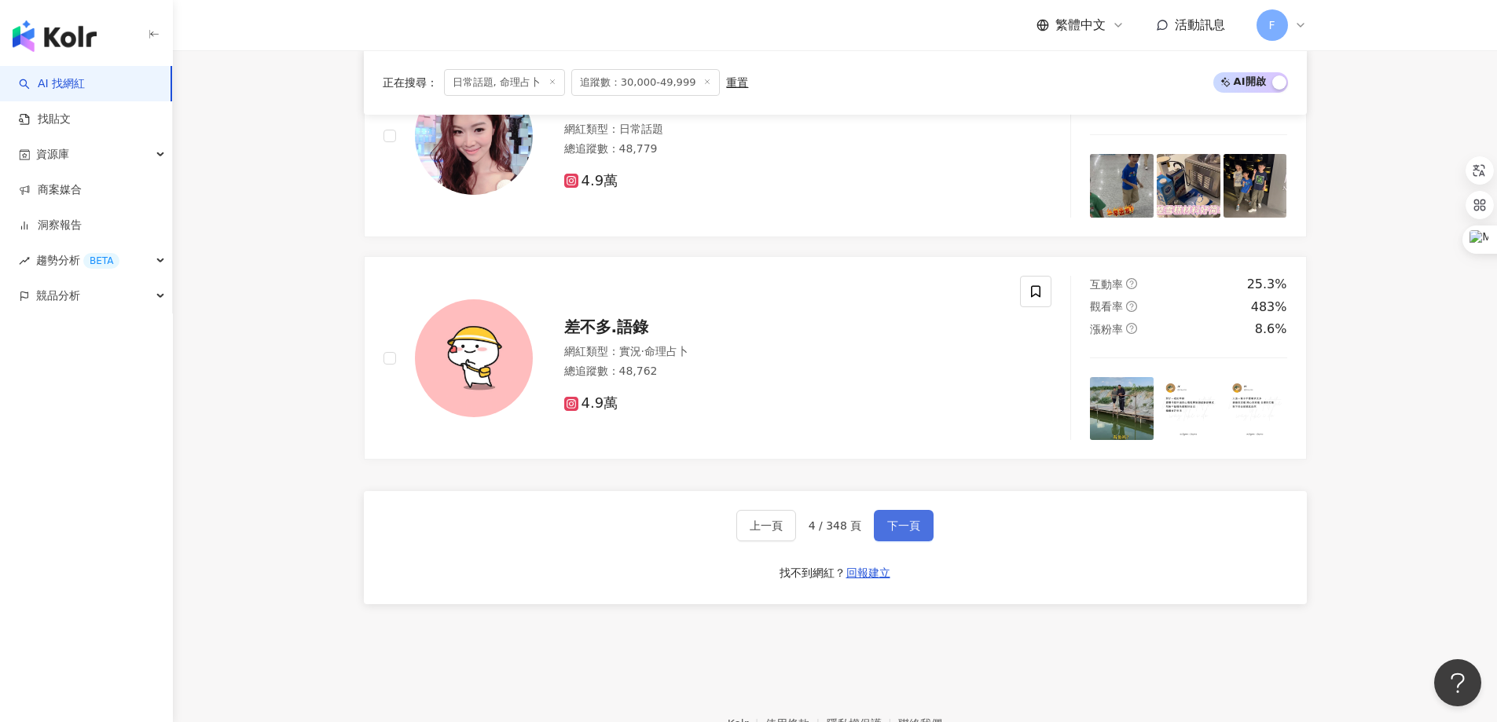
click at [900, 532] on span "下一頁" at bounding box center [903, 525] width 33 height 13
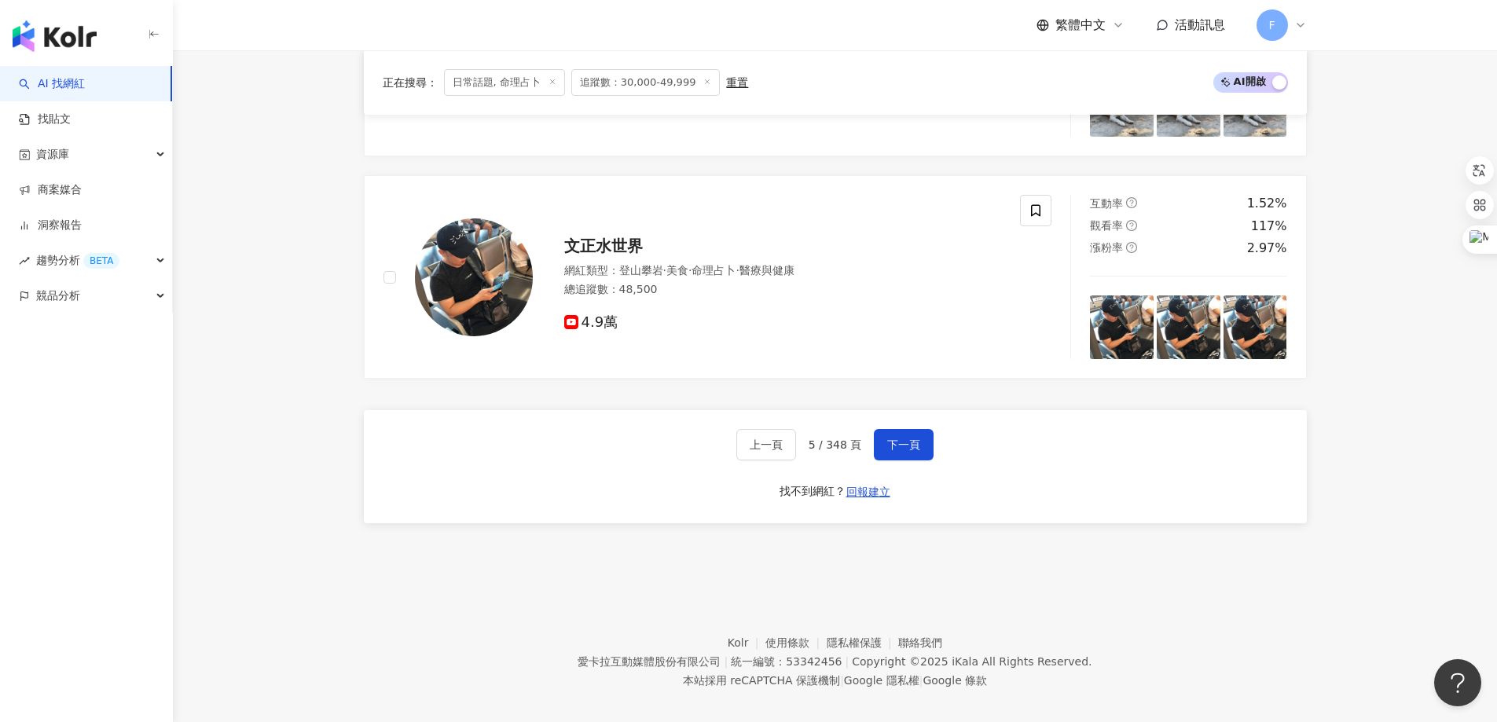
scroll to position [2916, 0]
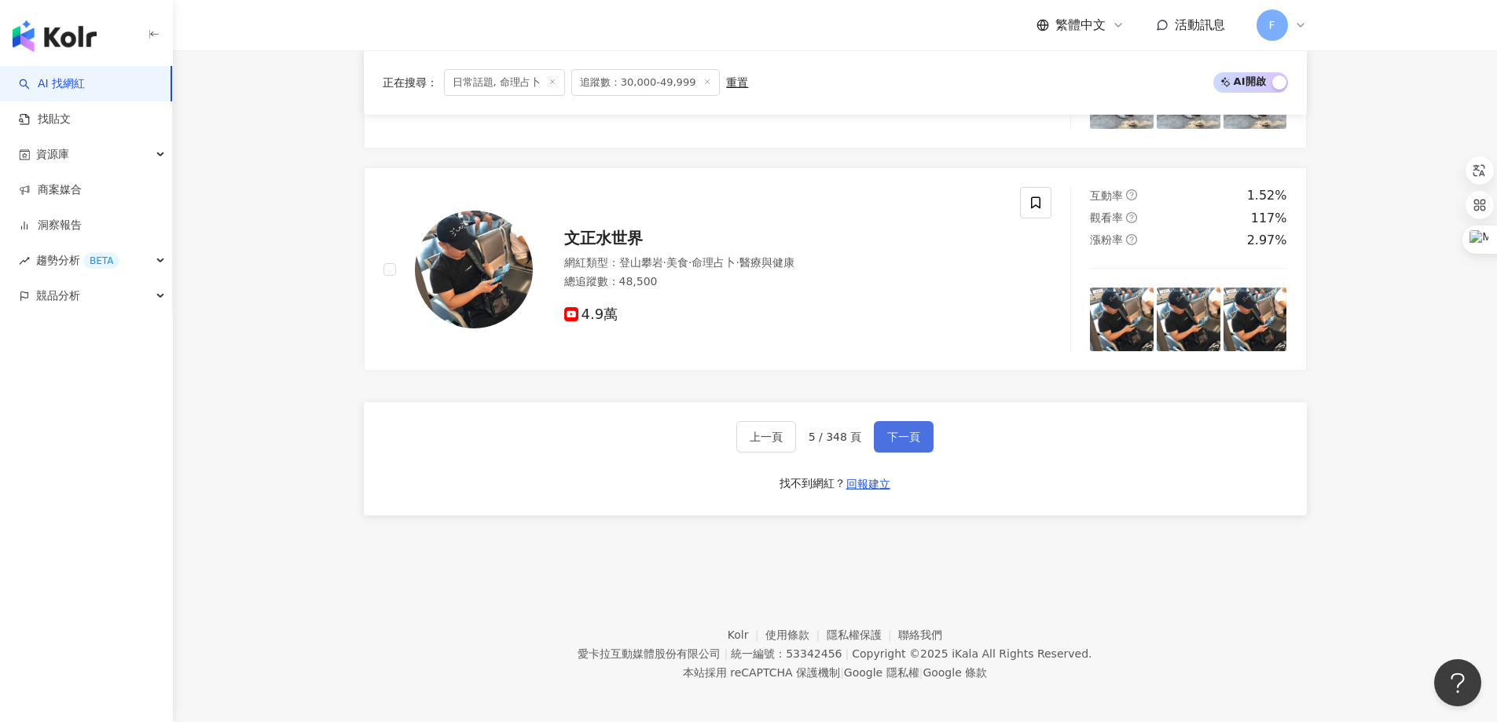
click at [912, 443] on span "下一頁" at bounding box center [903, 437] width 33 height 13
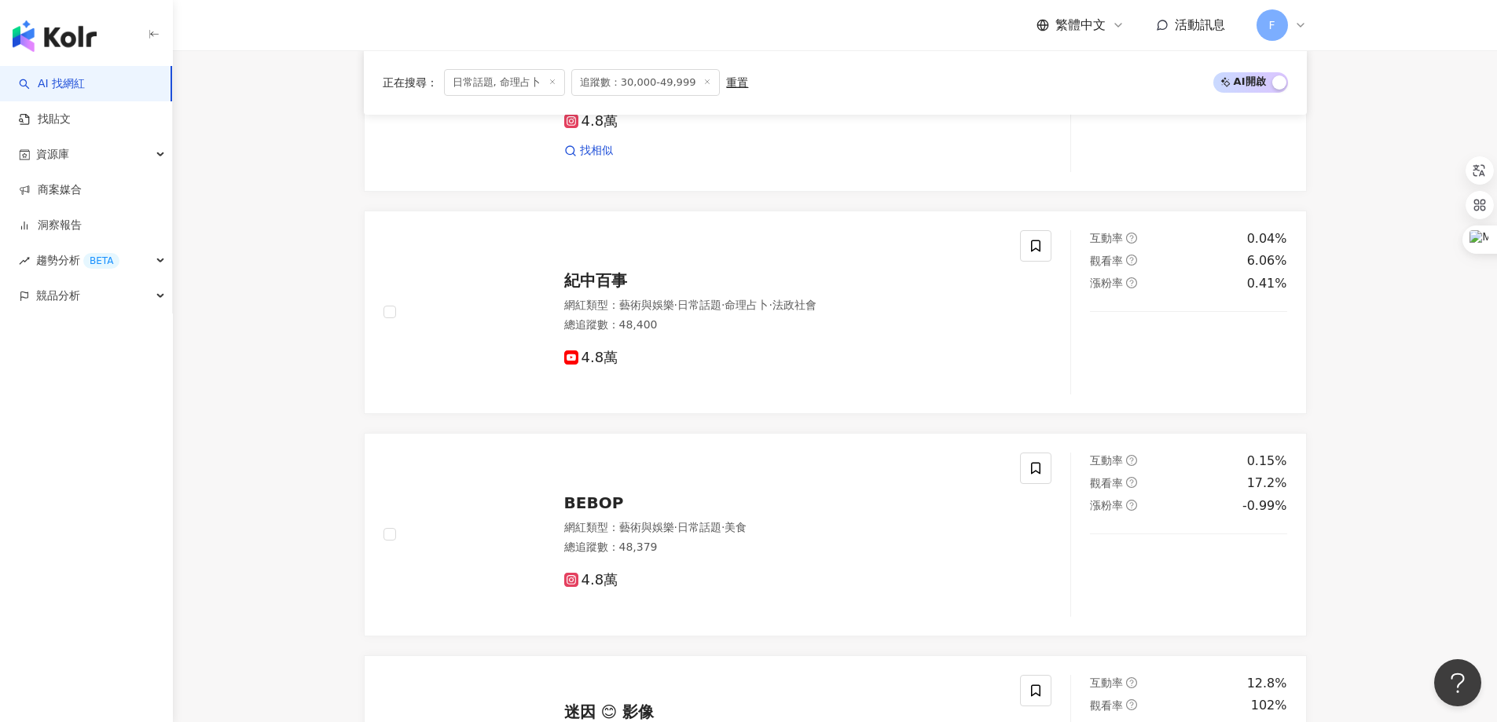
scroll to position [2935, 0]
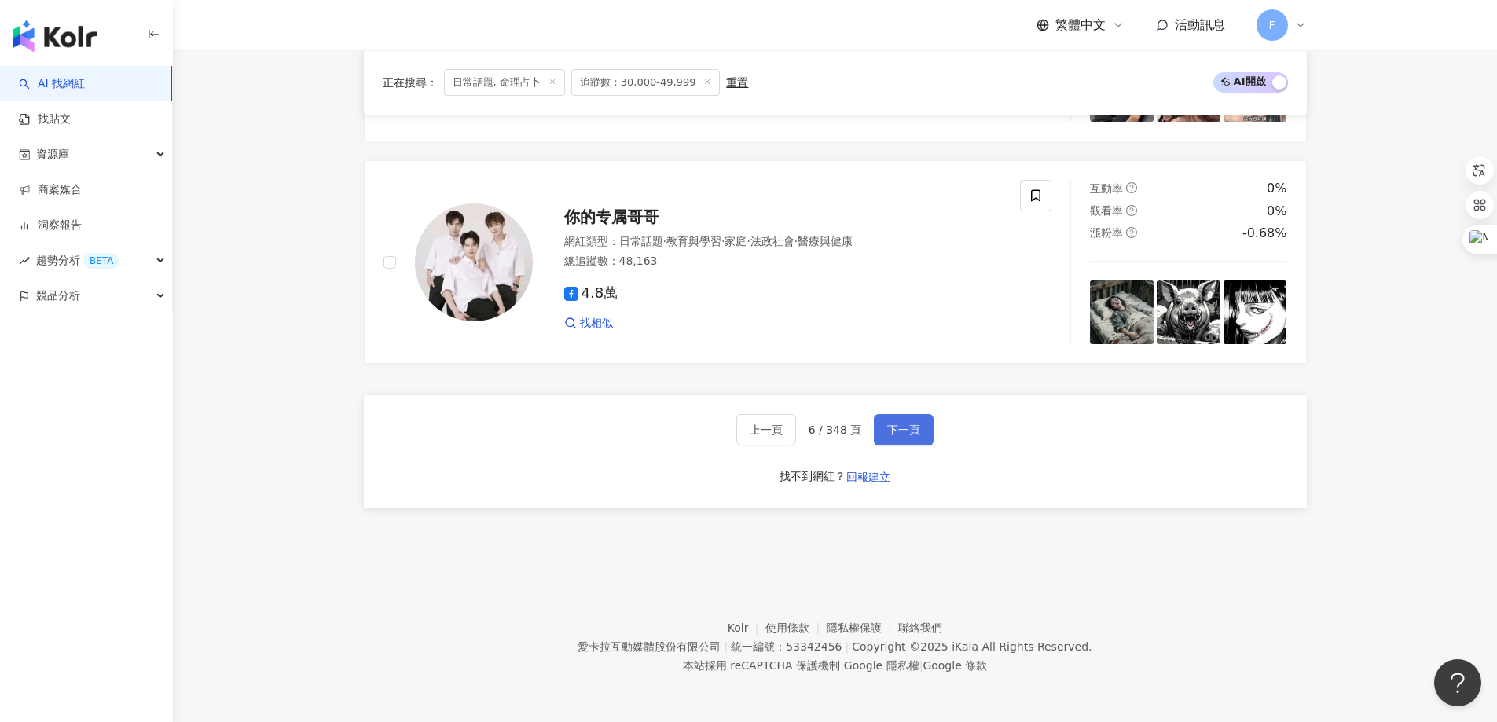
click at [918, 416] on button "下一頁" at bounding box center [904, 429] width 60 height 31
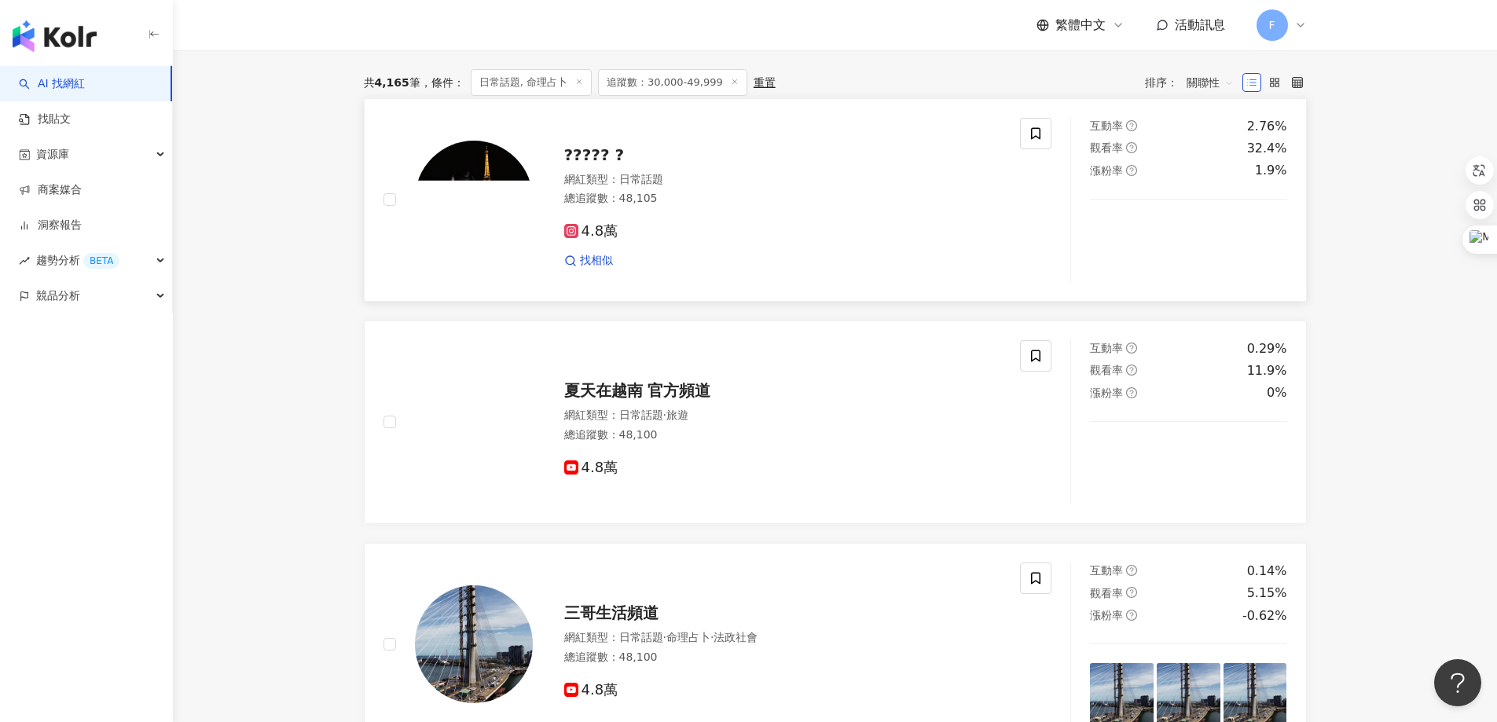
scroll to position [304, 0]
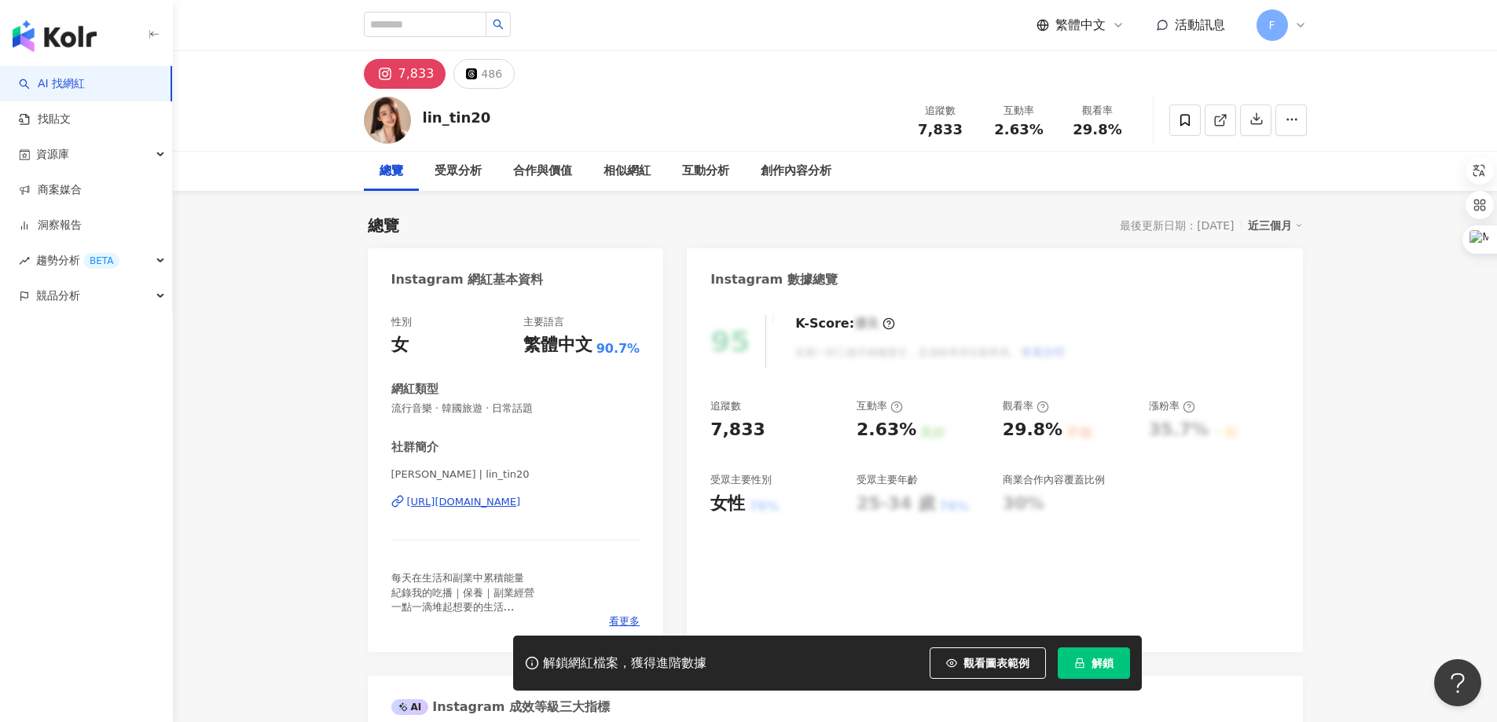
click at [491, 502] on div "https://www.instagram.com/lin_tin20/" at bounding box center [464, 502] width 114 height 14
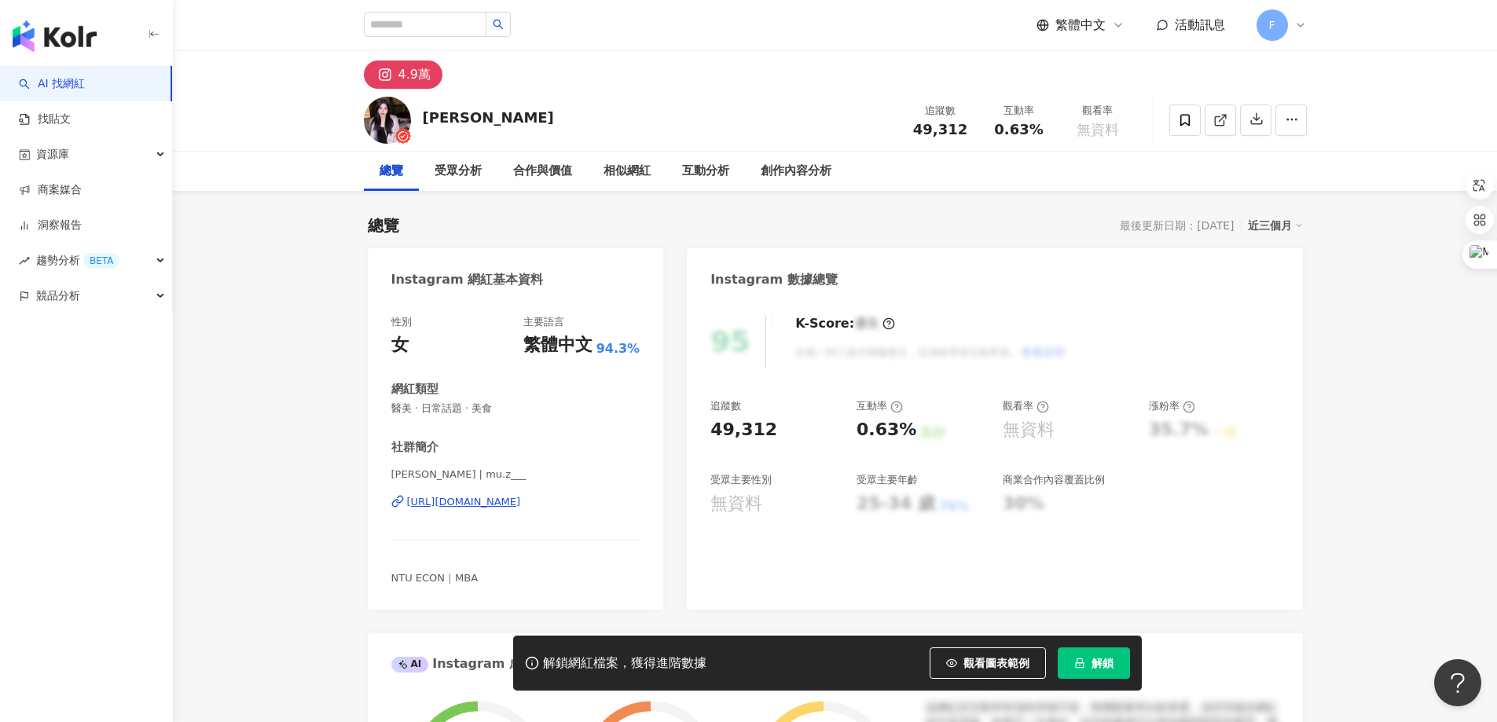
click at [521, 500] on div "https://www.instagram.com/mu.z___/" at bounding box center [464, 502] width 114 height 14
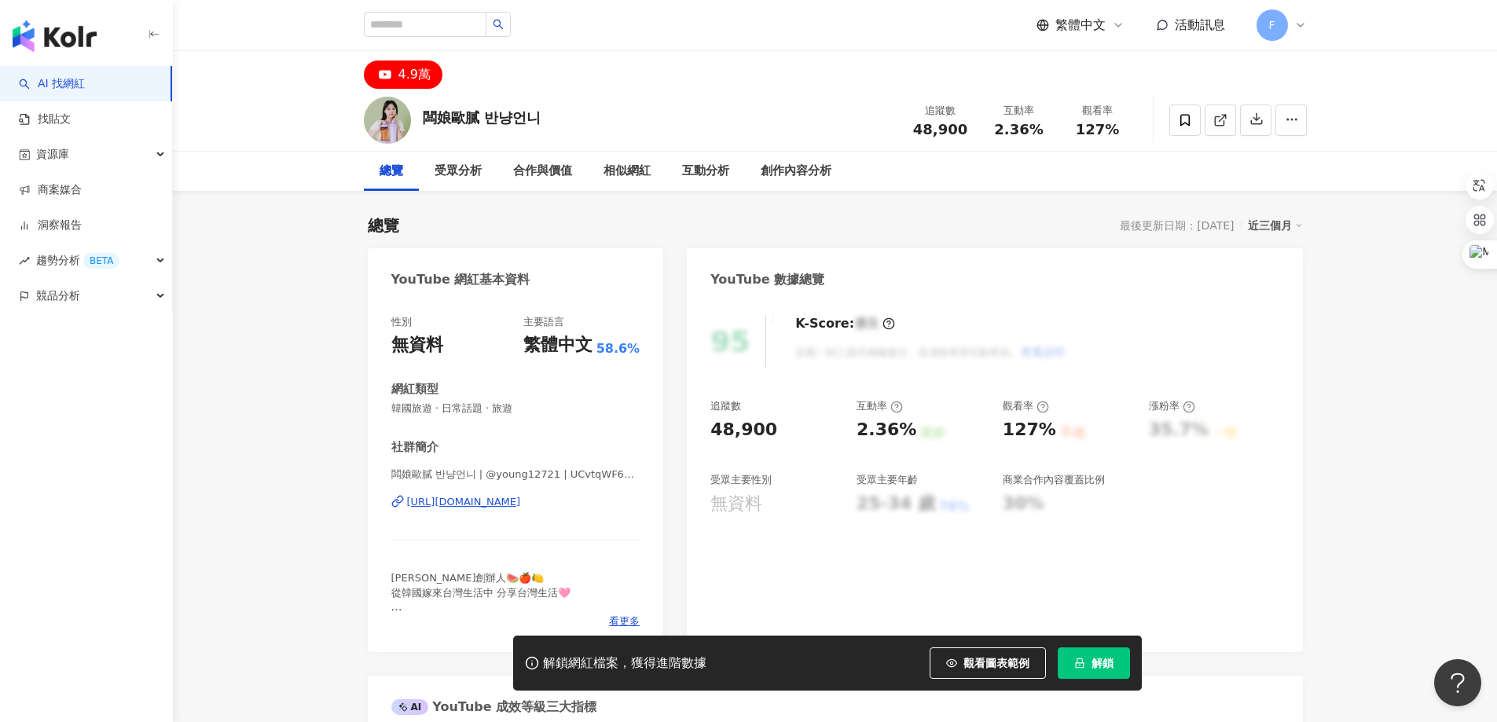
click at [484, 500] on div "https://www.youtube.com/channel/UCvtqWF6etrAaocSMxnl_Hbg" at bounding box center [464, 502] width 114 height 14
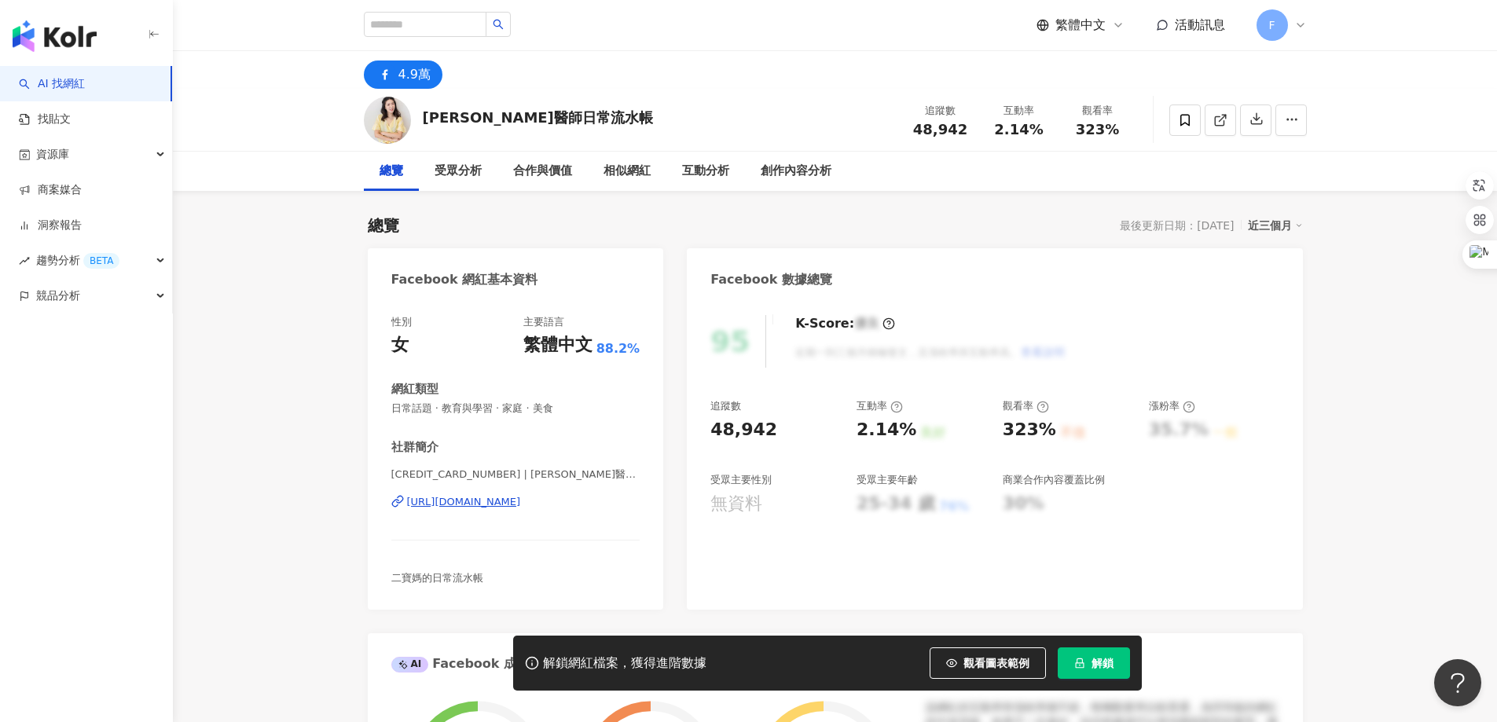
click at [521, 500] on div "https://www.facebook.com/106167172217622" at bounding box center [464, 502] width 114 height 14
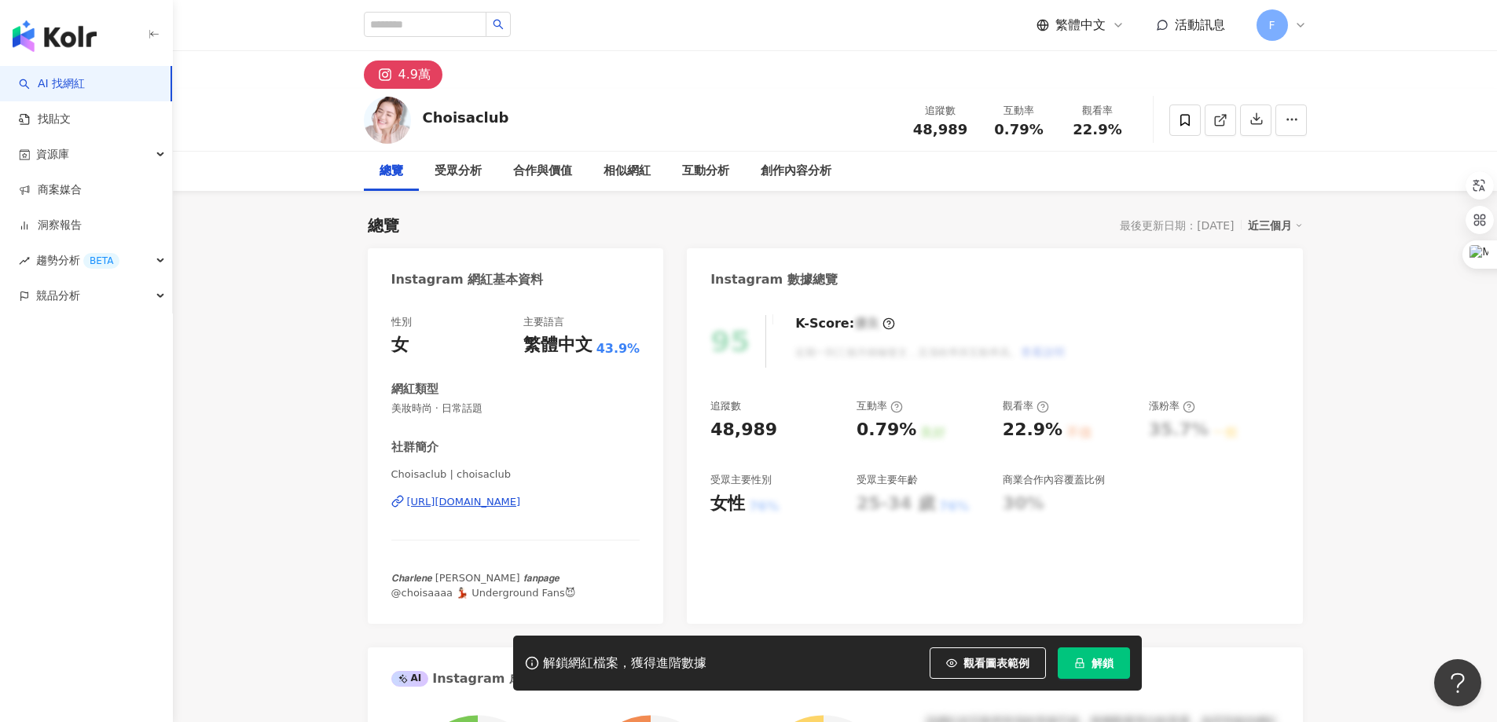
click at [521, 504] on div "https://www.instagram.com/choisaclub/" at bounding box center [464, 502] width 114 height 14
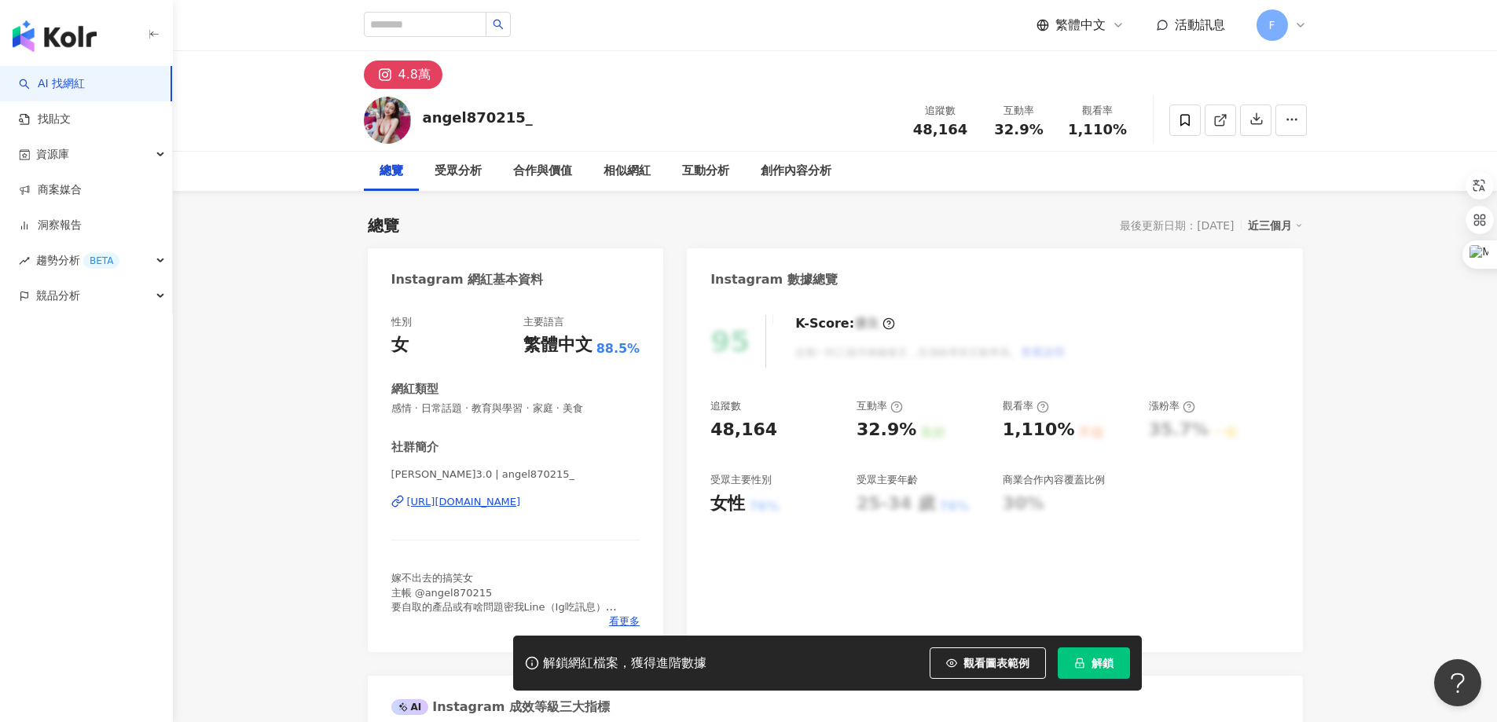
click at [521, 500] on div "https://www.instagram.com/angel870215_/" at bounding box center [464, 502] width 114 height 14
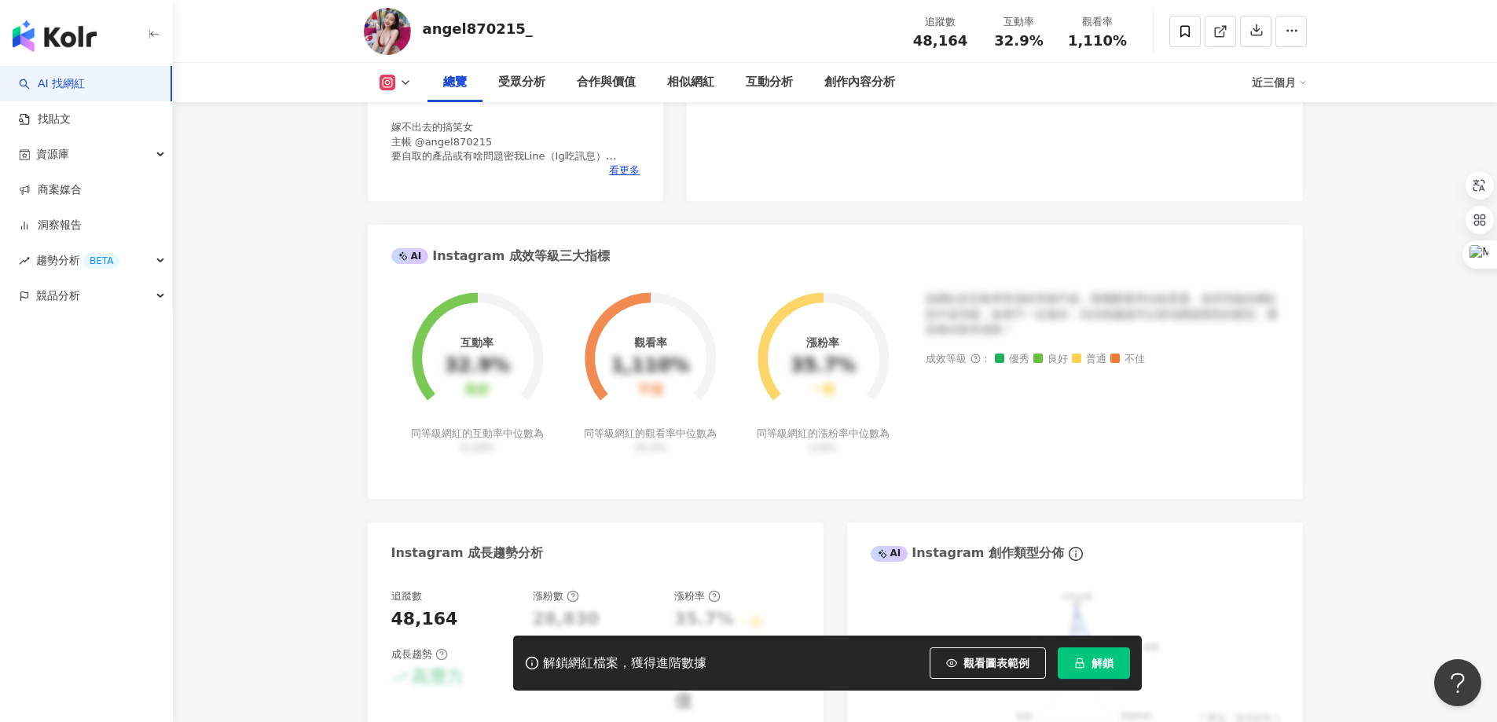
scroll to position [471, 0]
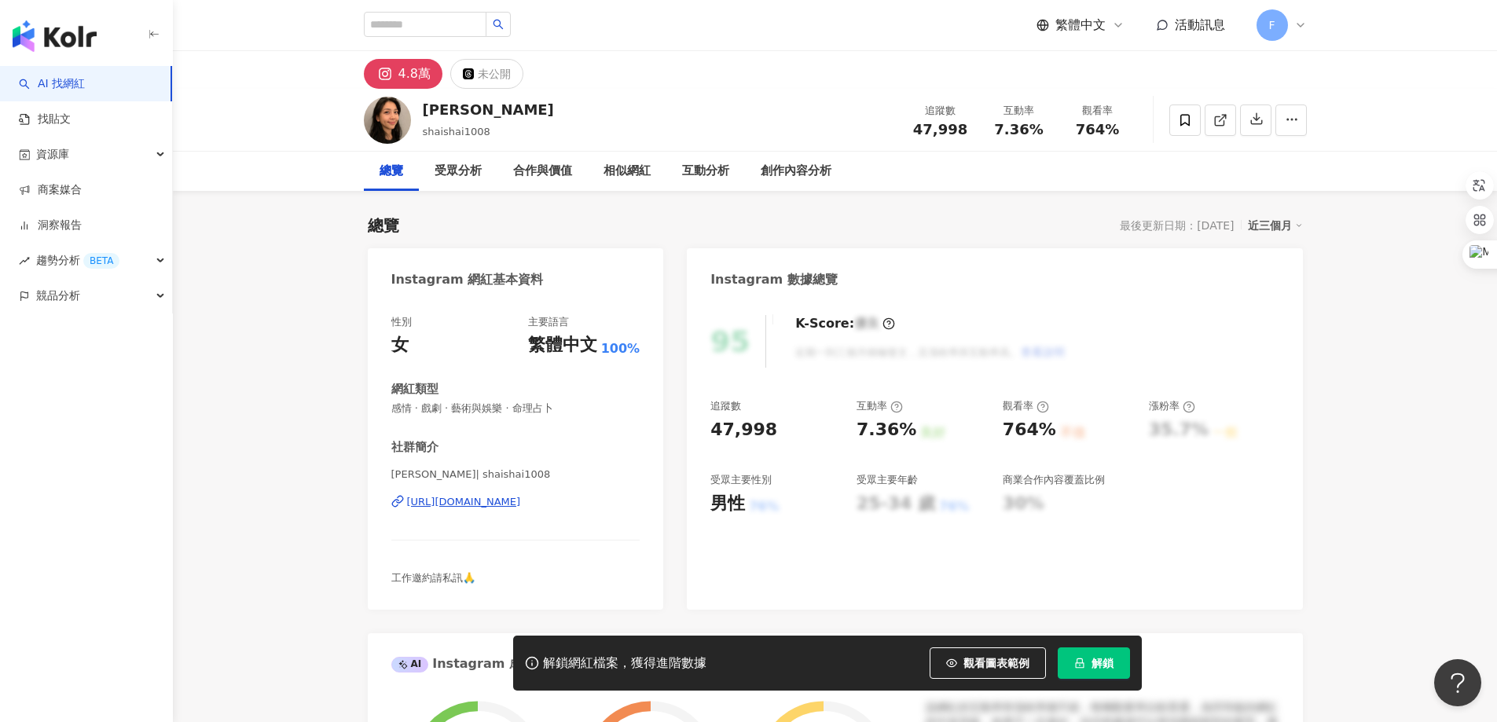
click at [521, 503] on div "[URL][DOMAIN_NAME]" at bounding box center [464, 502] width 114 height 14
